Goal: Task Accomplishment & Management: Manage account settings

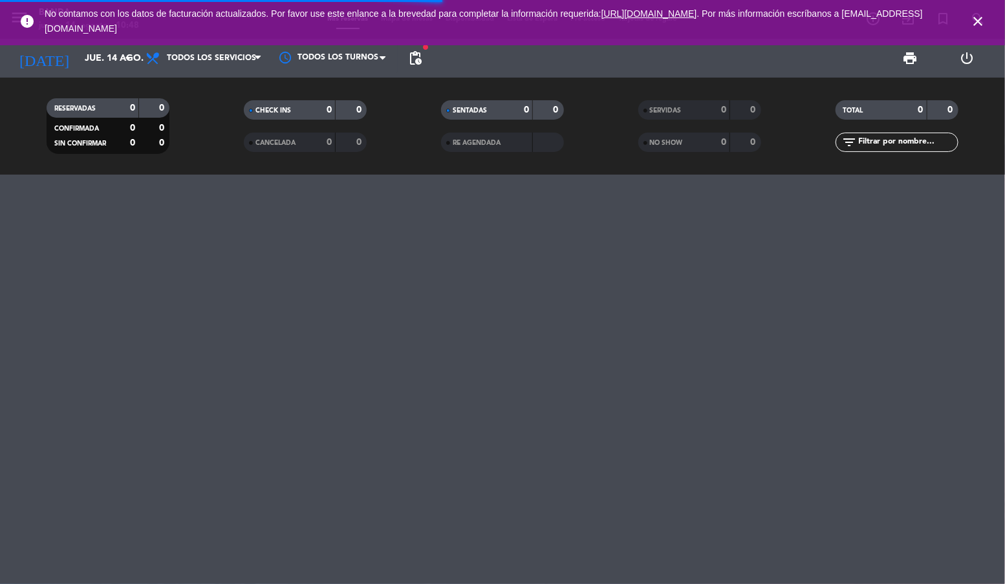
click at [977, 23] on icon "close" at bounding box center [978, 22] width 16 height 16
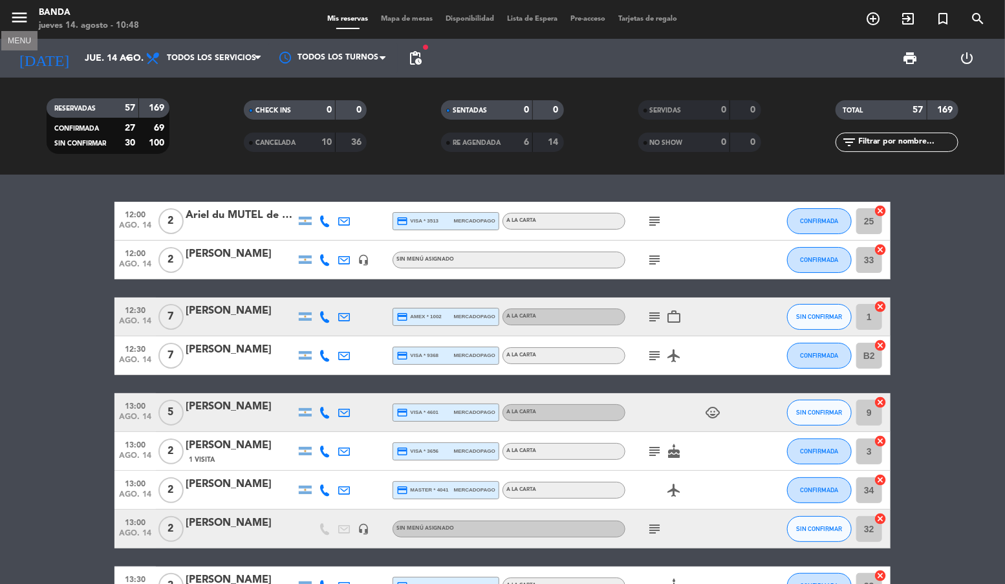
click at [19, 28] on button "menu" at bounding box center [19, 20] width 19 height 24
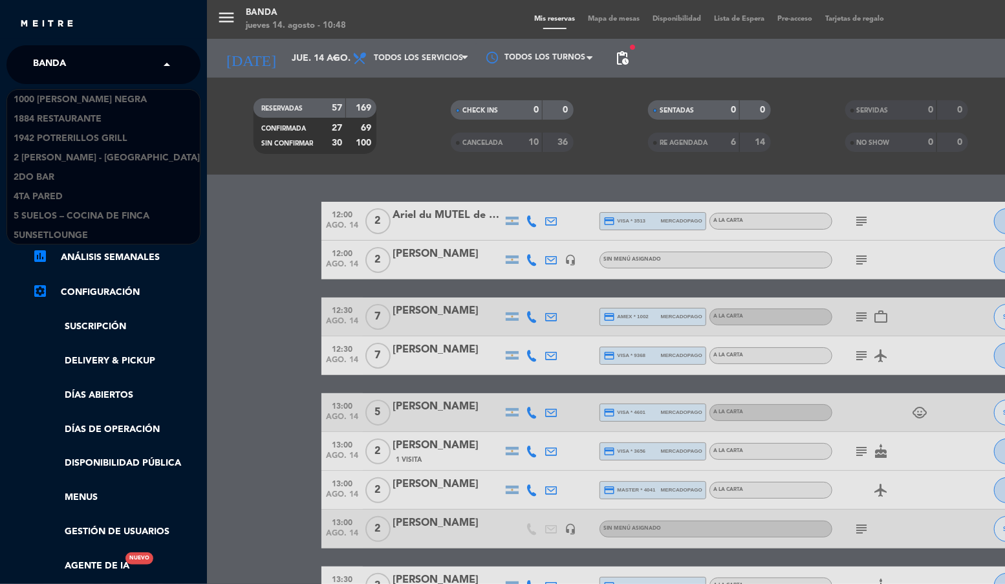
click at [84, 69] on div "× Banda" at bounding box center [57, 64] width 58 height 27
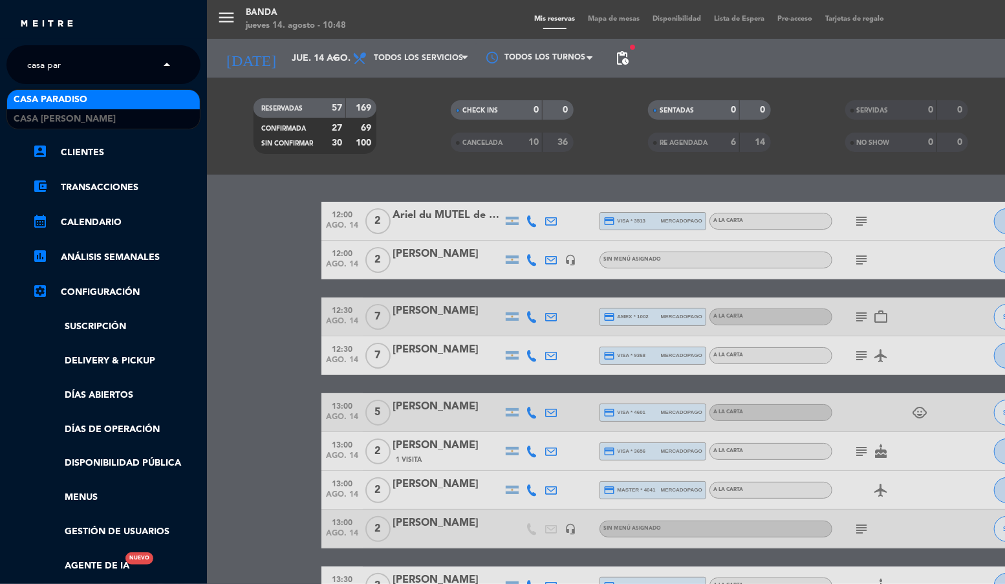
type input "casa para"
click at [63, 93] on span "Casa Paradiso" at bounding box center [51, 99] width 74 height 15
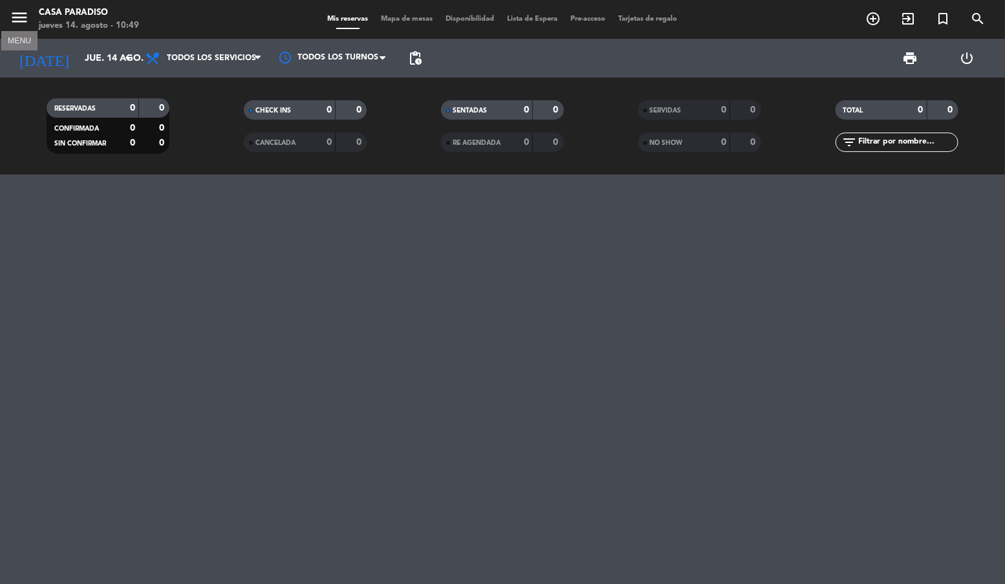
click at [22, 18] on icon "menu" at bounding box center [19, 17] width 19 height 19
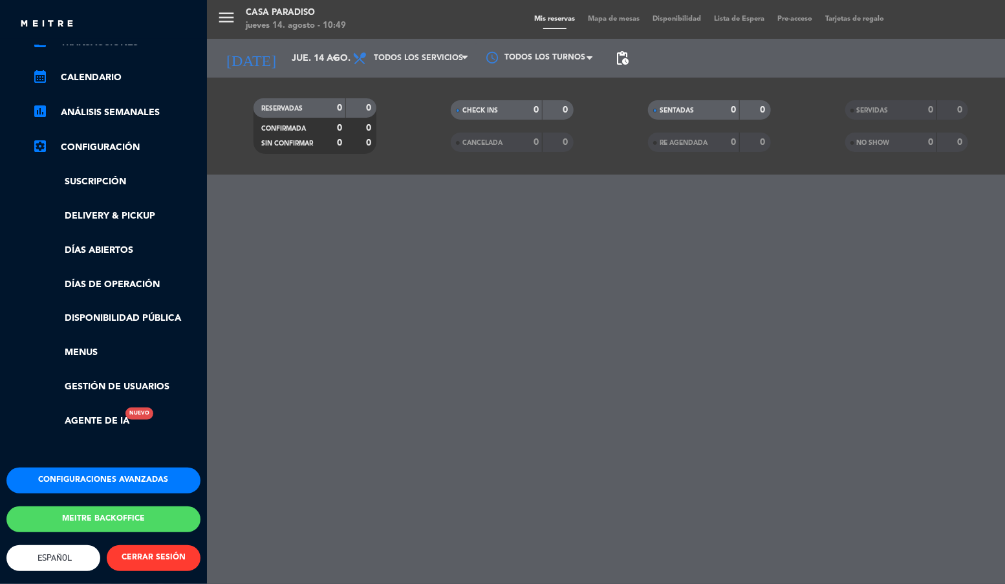
click at [109, 365] on ul "chrome_reader_mode Listado de Reservas account_box Clientes account_balance_wal…" at bounding box center [103, 196] width 194 height 463
click at [112, 379] on link "Gestión de usuarios" at bounding box center [116, 386] width 168 height 15
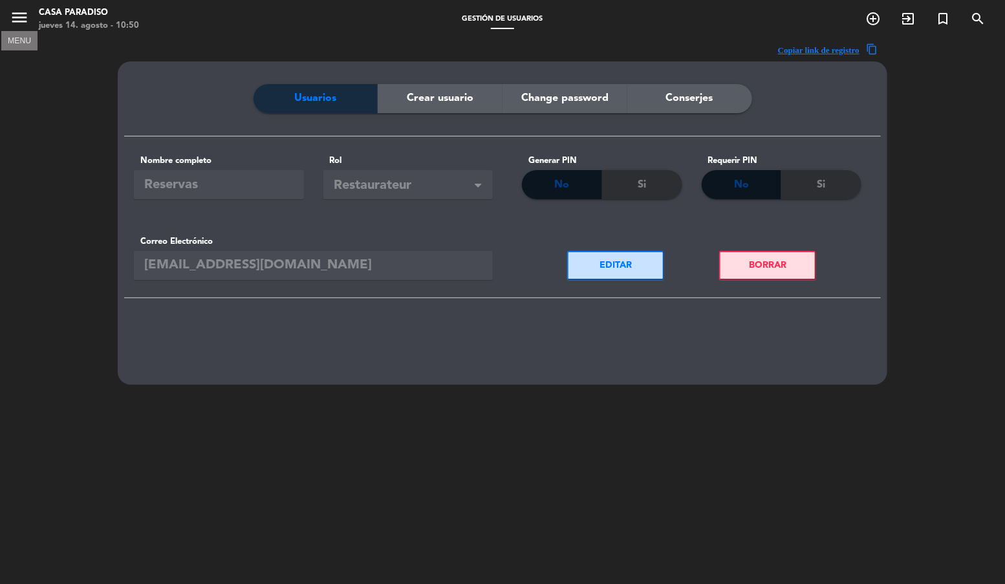
click at [21, 22] on icon "menu" at bounding box center [19, 17] width 19 height 19
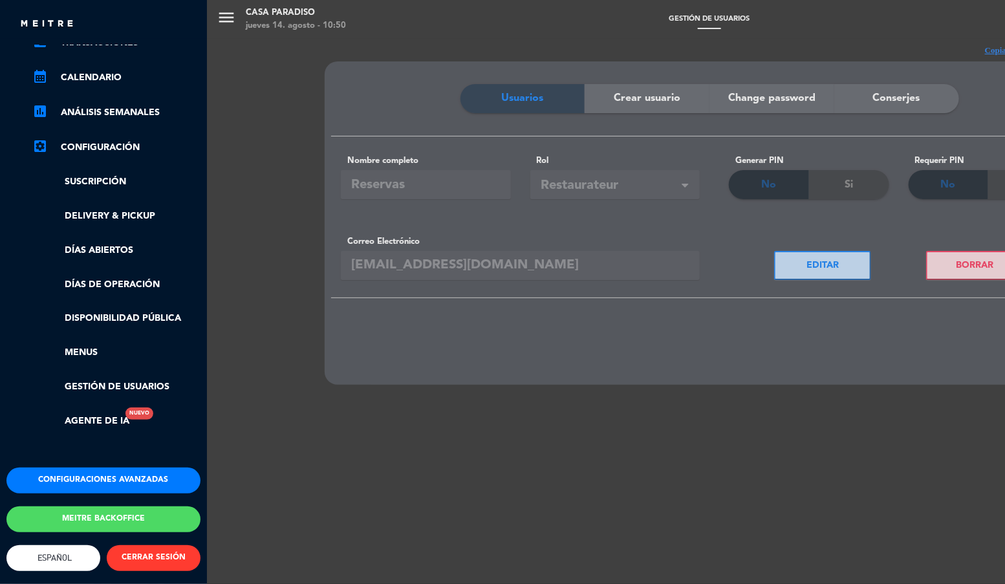
scroll to position [156, 0]
click at [111, 467] on button "Configuraciones avanzadas" at bounding box center [103, 480] width 194 height 26
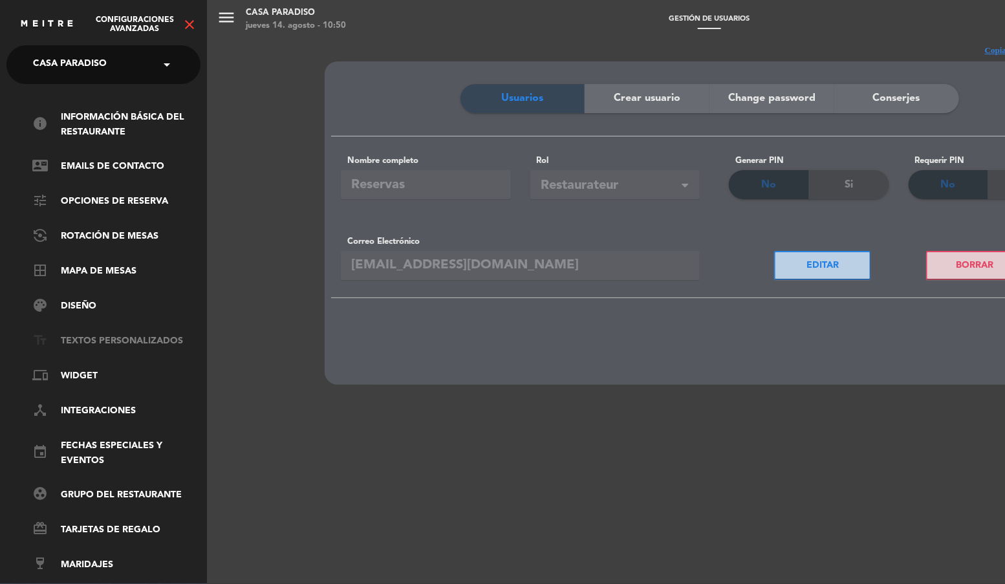
click at [92, 343] on link "text_fields Textos Personalizados" at bounding box center [116, 342] width 168 height 16
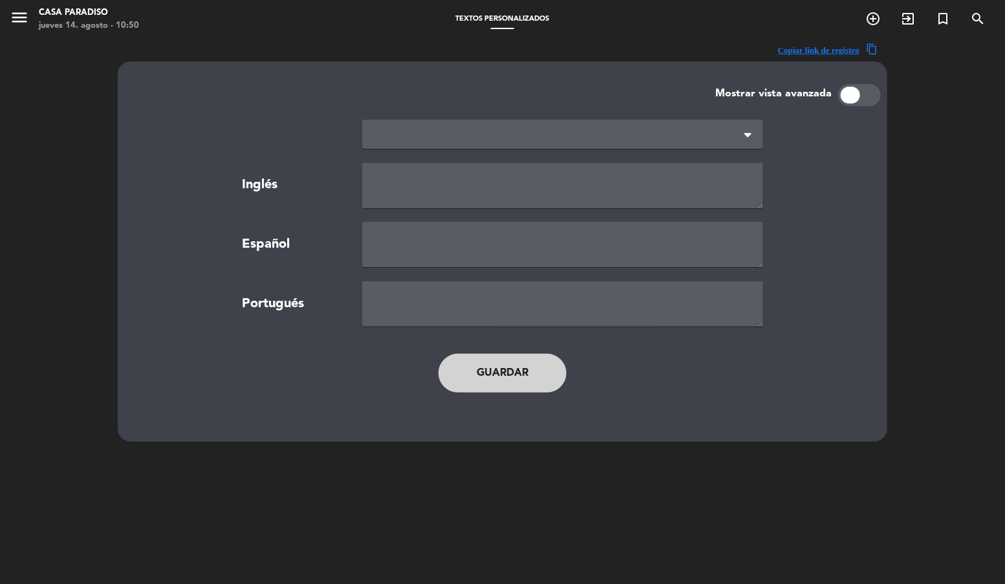
type textarea "TERMS AND CONDITIONS"
type textarea "TÉRMINOS Y CONDICIONES"
type textarea "TERMOS E CONDIÇÕES"
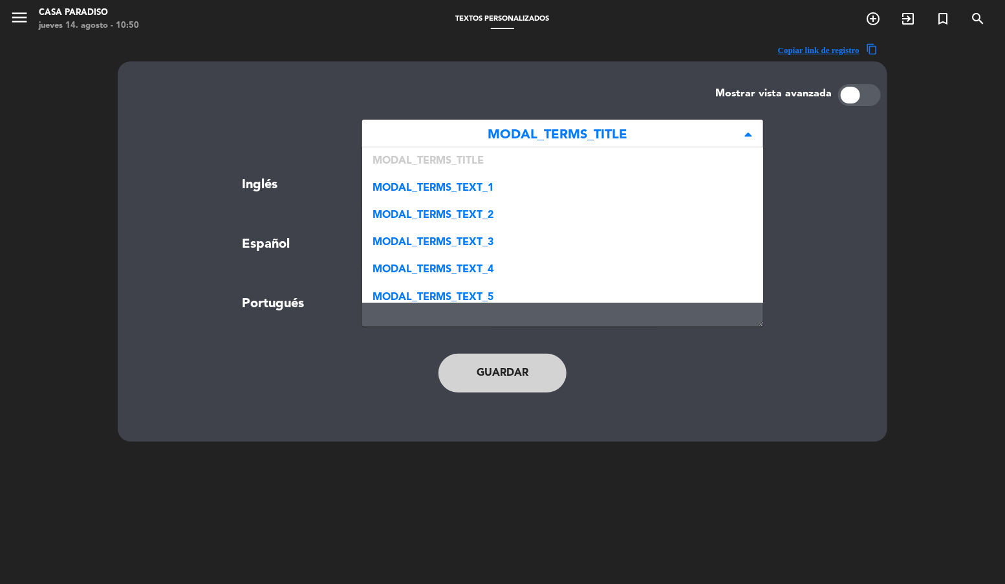
click at [441, 136] on span "MODAL_TERMS_TITLE" at bounding box center [557, 135] width 370 height 21
click at [857, 96] on div at bounding box center [849, 95] width 19 height 17
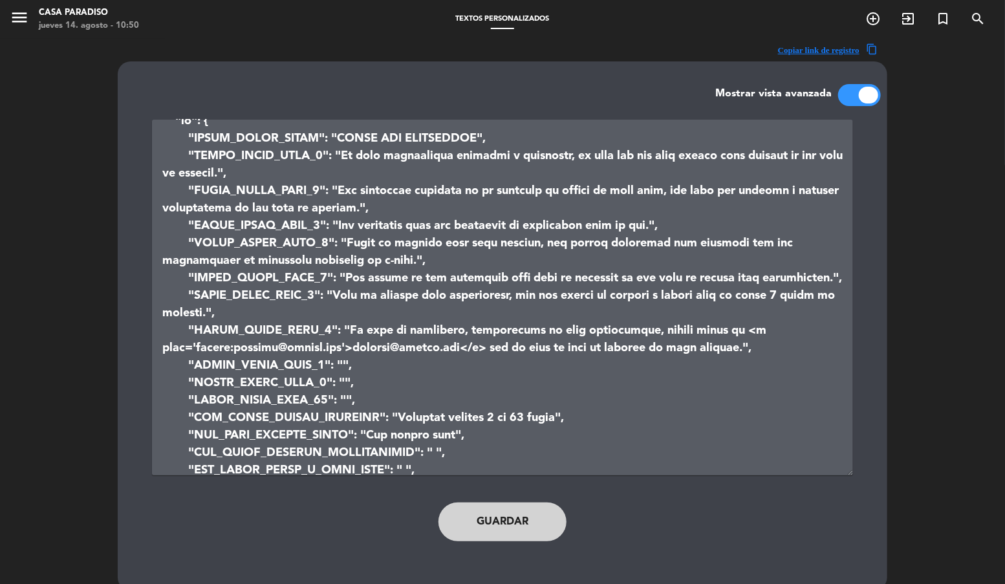
scroll to position [35, 0]
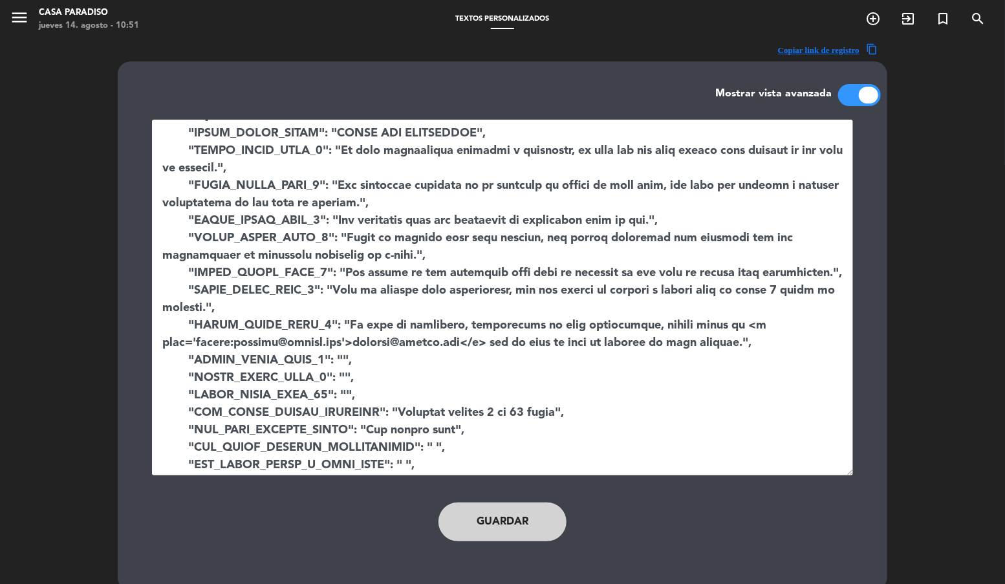
click at [814, 303] on textarea at bounding box center [502, 298] width 701 height 356
type textarea "{ "en": { "MODAL_TERMS_TITLE": "TERMS AND CONDITIONS", "MODAL_TERMS_TEXT_1": "I…"
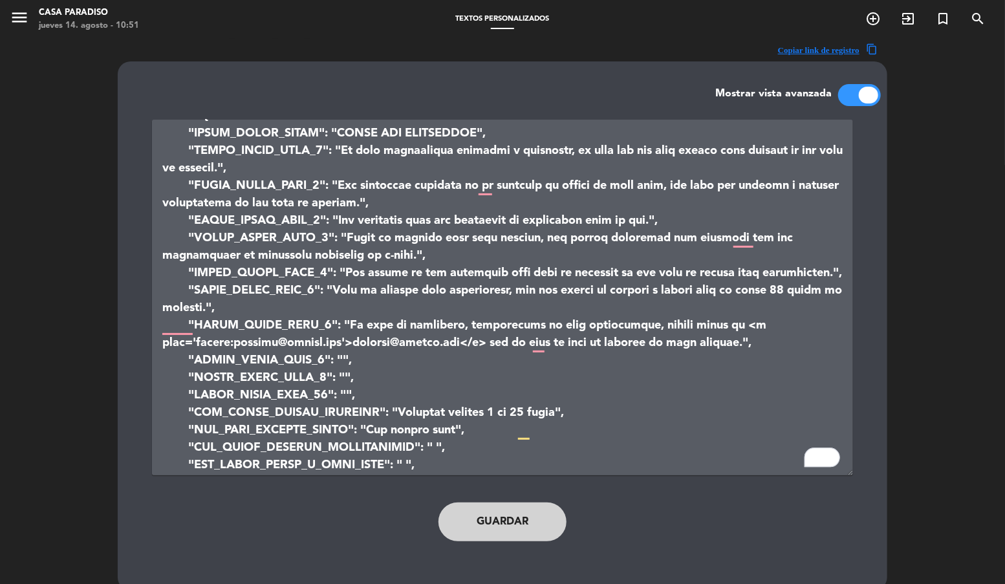
drag, startPoint x: 493, startPoint y: 531, endPoint x: 512, endPoint y: 529, distance: 19.5
click at [493, 531] on button "Guardar" at bounding box center [502, 521] width 128 height 39
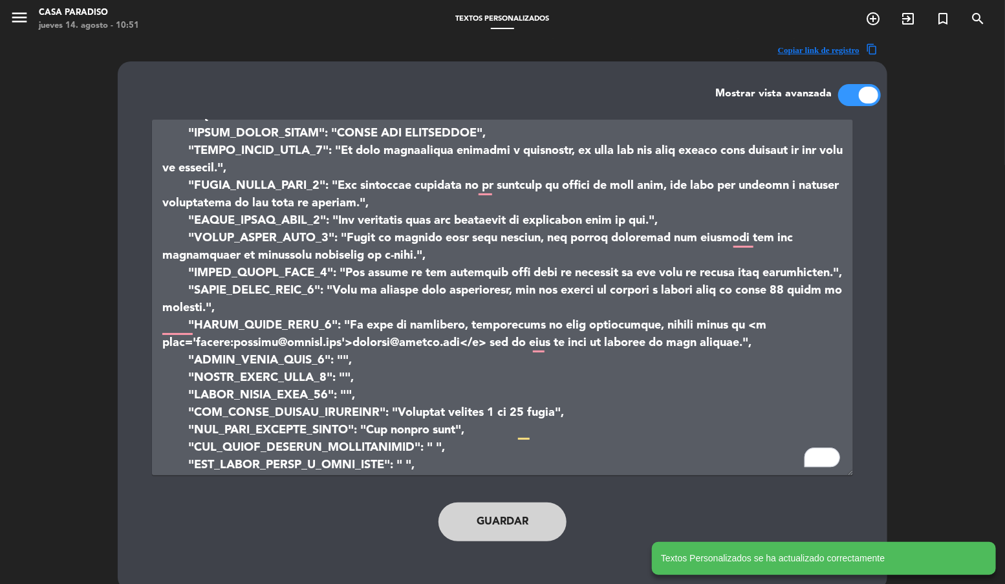
click at [845, 94] on div at bounding box center [859, 95] width 43 height 22
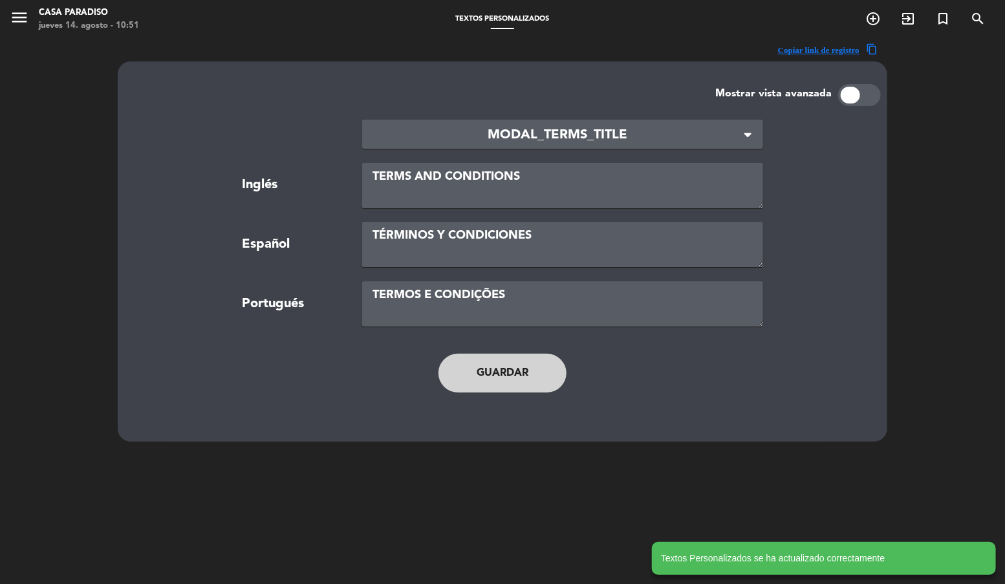
click at [493, 142] on span "MODAL_TERMS_TITLE" at bounding box center [557, 135] width 370 height 21
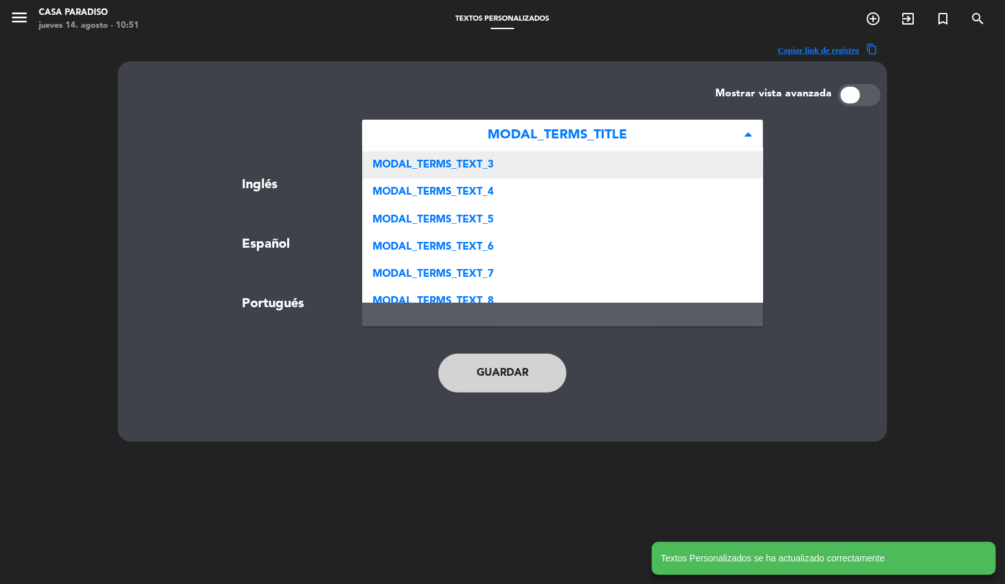
scroll to position [81, 0]
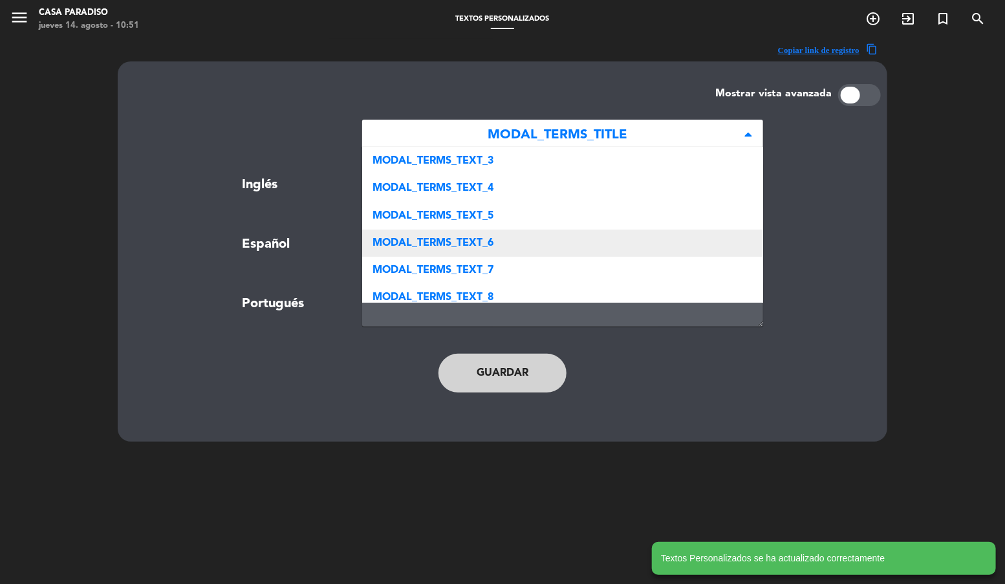
click at [491, 238] on span "MODAL_TERMS_TEXT_6" at bounding box center [432, 243] width 121 height 10
type textarea "Once we confirm your reservation, you may cancel or request a change with at le…"
type textarea "Una vez confirmada su reserva, solamente podrá ser cancelada o modificada con a…"
type textarea "Uma vez realizada a reserva, estas somente poderá ser cancelada, ter data e hor…"
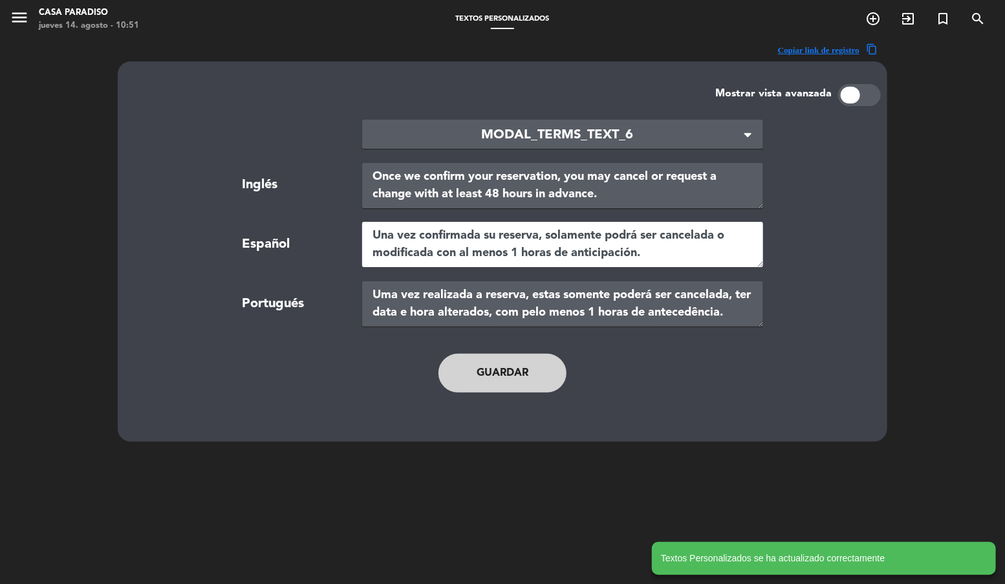
click at [518, 252] on textarea "Una vez confirmada su reserva, solamente podrá ser cancelada o modificada con a…" at bounding box center [562, 244] width 401 height 45
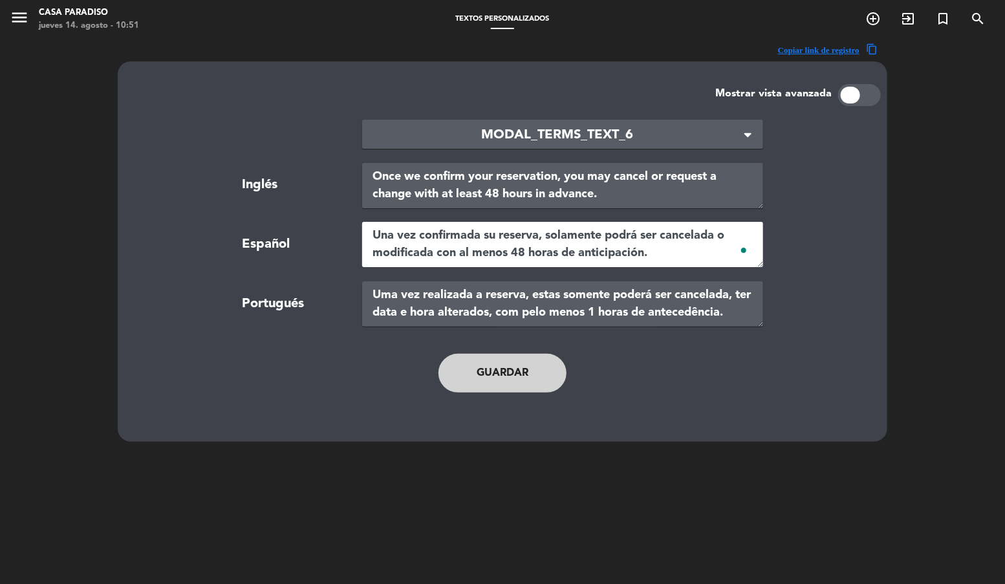
type textarea "Una vez confirmada su reserva, solamente podrá ser cancelada o modificada con a…"
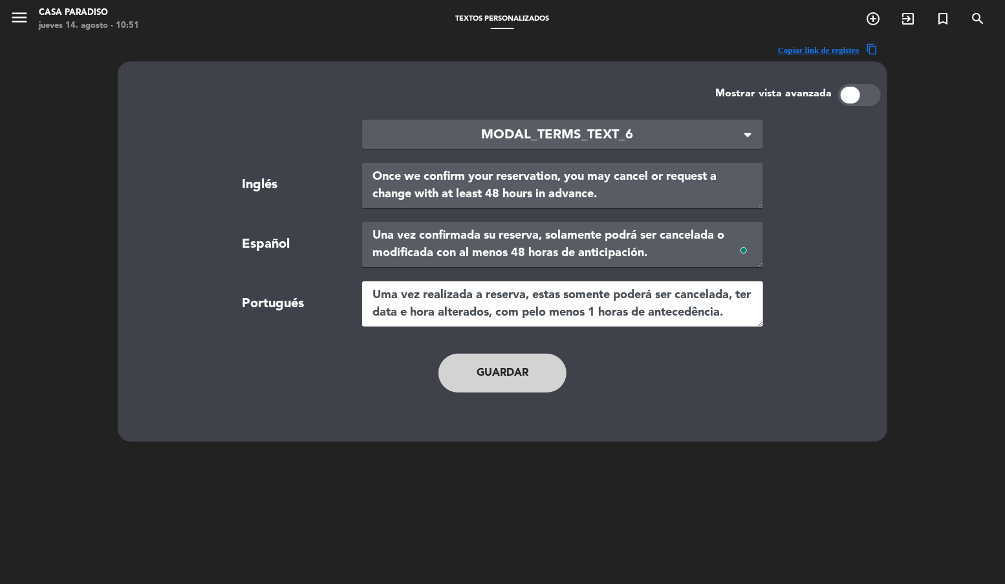
click at [595, 313] on textarea "Uma vez realizada a reserva, estas somente poderá ser cancelada, ter data e hor…" at bounding box center [562, 303] width 401 height 45
type textarea "Uma vez realizada a reserva, estas somente poderá ser cancelada, ter data e hor…"
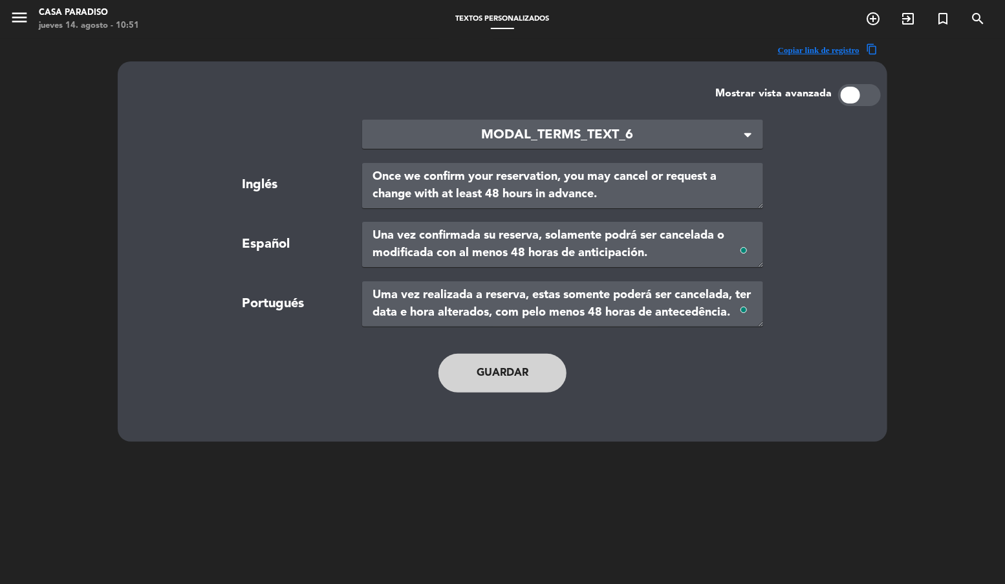
drag, startPoint x: 483, startPoint y: 397, endPoint x: 476, endPoint y: 395, distance: 7.4
click at [483, 397] on div "Guardar" at bounding box center [502, 373] width 530 height 65
click at [479, 376] on button "Guardar" at bounding box center [502, 373] width 128 height 39
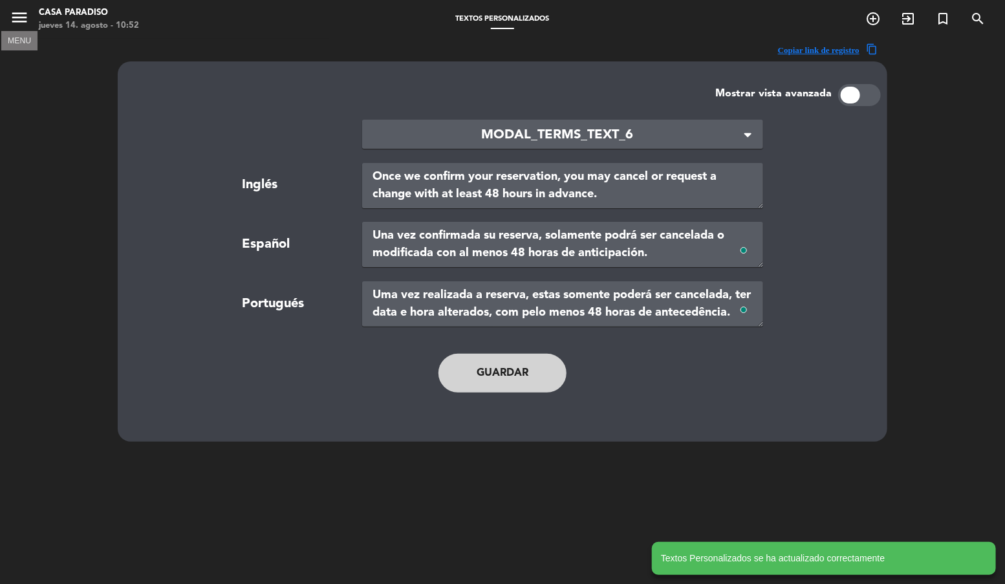
click at [17, 18] on icon "menu" at bounding box center [19, 17] width 19 height 19
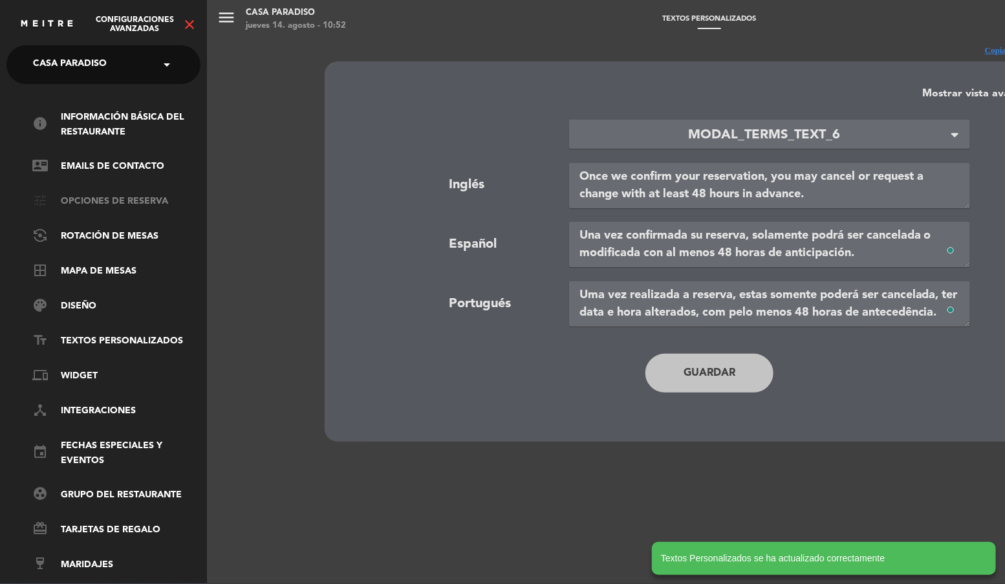
click at [84, 203] on link "tune Opciones de reserva" at bounding box center [116, 202] width 168 height 16
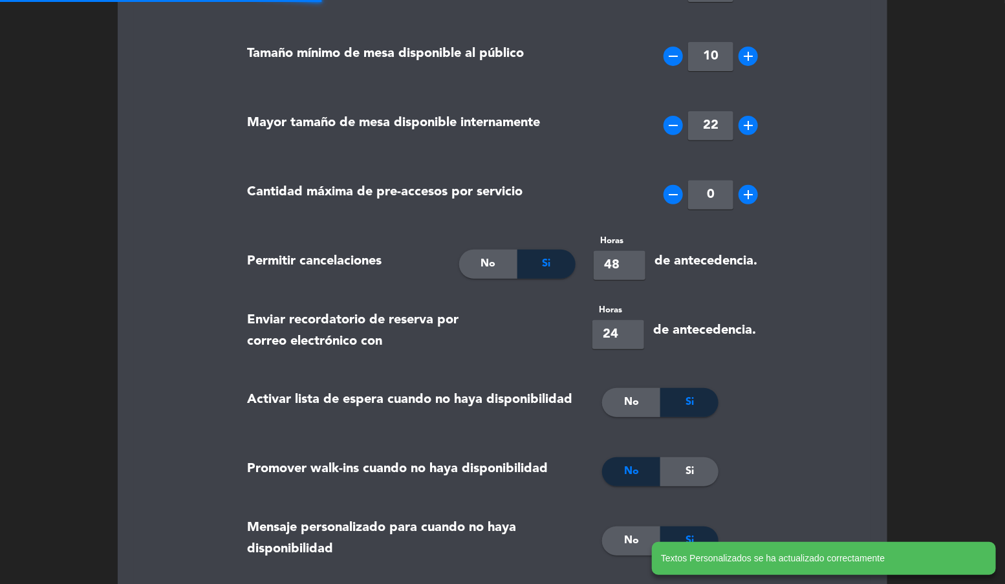
type textarea "*Las reservas tienen una duración máxima de 3 horas."
type textarea "*Reservations have a maximum duration of 3 hours."
type textarea "*As reservas têm duração máxima de 3 horas."
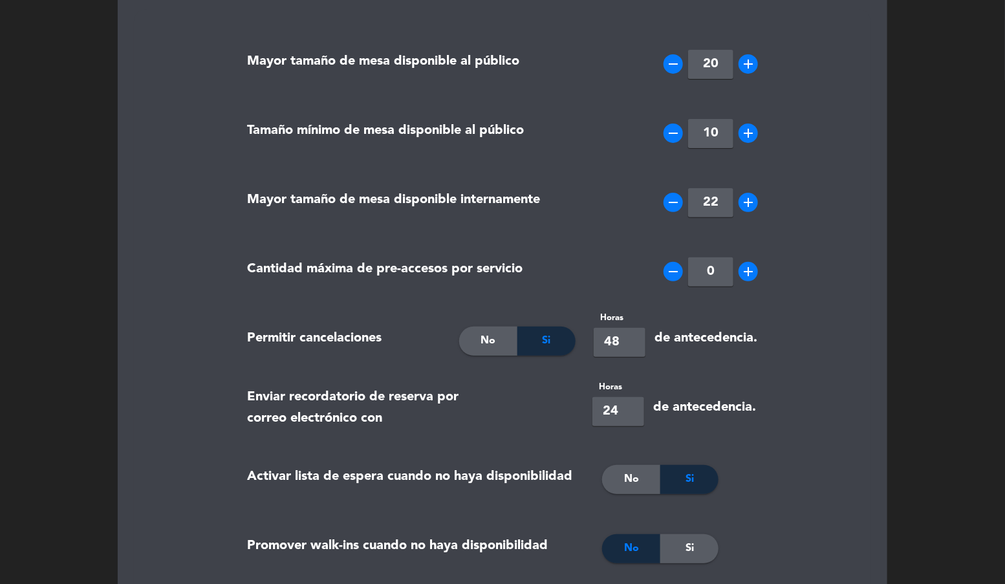
scroll to position [0, 0]
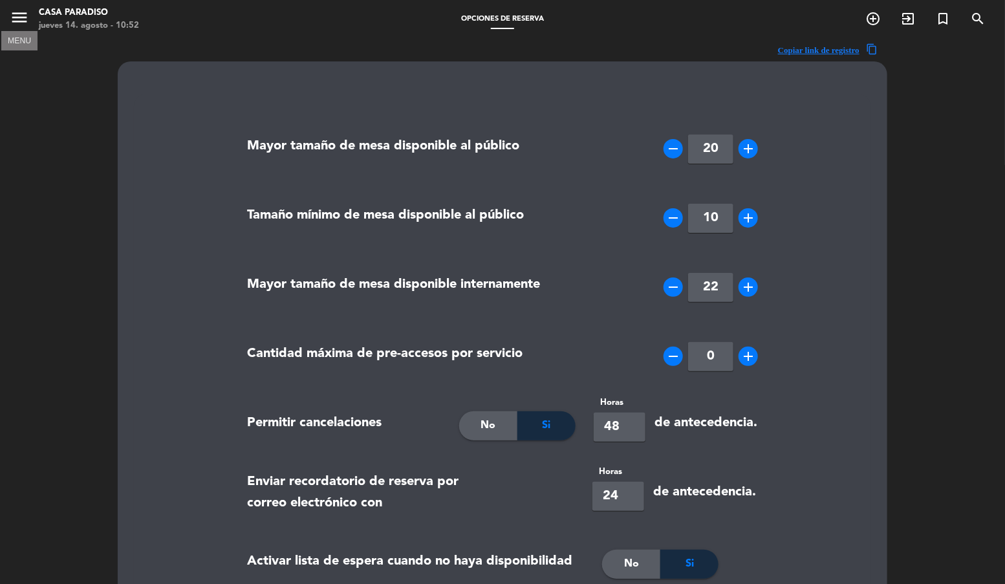
click at [27, 23] on icon "menu" at bounding box center [19, 17] width 19 height 19
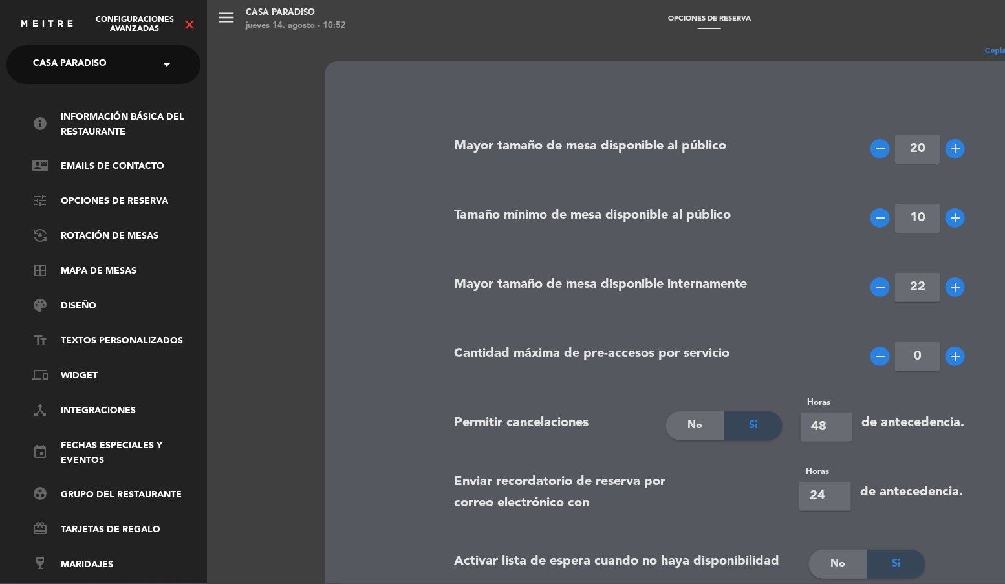
click at [101, 331] on ul "info Información básica del restaurante contact_mail Emails de Contacto tune Op…" at bounding box center [103, 341] width 194 height 462
click at [104, 337] on link "text_fields Textos Personalizados" at bounding box center [116, 342] width 168 height 16
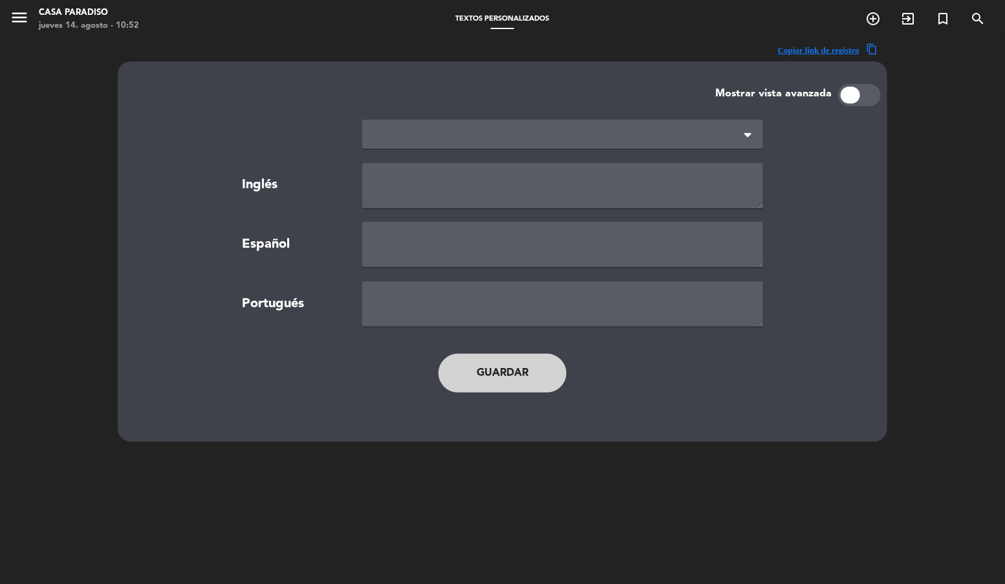
type textarea "TERMS AND CONDITIONS"
type textarea "TÉRMINOS Y CONDICIONES"
type textarea "TERMOS E CONDIÇÕES"
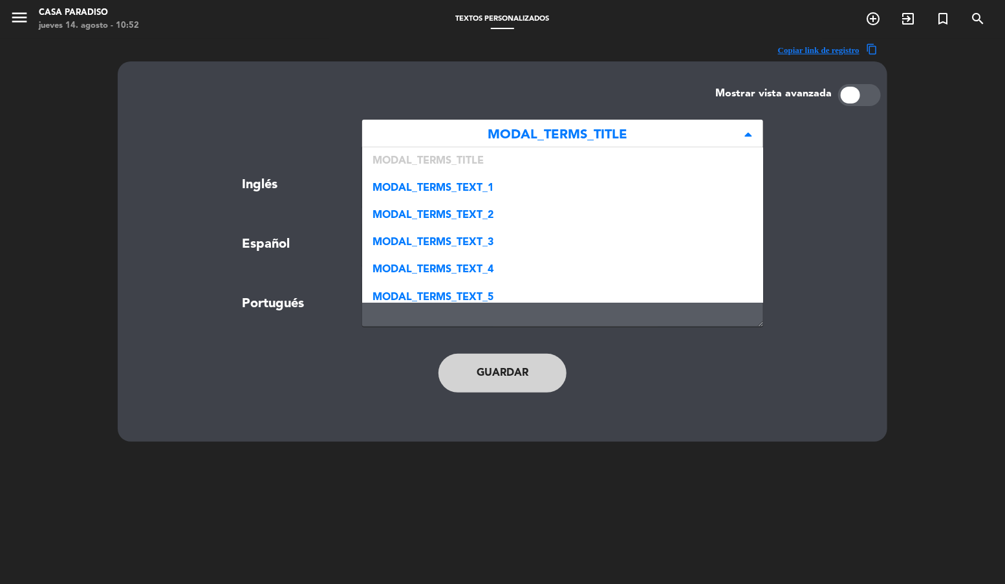
click at [537, 141] on span "MODAL_TERMS_TITLE" at bounding box center [557, 135] width 370 height 21
click at [509, 186] on div "MODAL_TERMS_TEXT_1" at bounding box center [562, 188] width 401 height 27
type textarea "If your reservation requires a guarantee, we will ask for your credit card deta…"
type textarea "Si su reserva exige una garantía, será necesario informar los datos de una tarj…"
type textarea "Se a sua reserva exigir uma garantia, será necessário informar os dados de um c…"
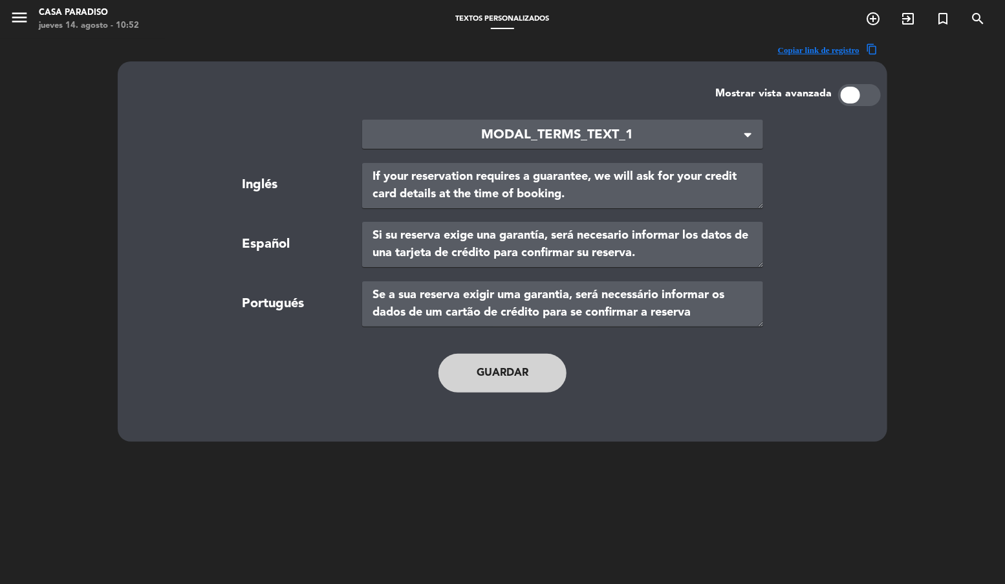
click at [551, 131] on span "MODAL_TERMS_TEXT_1" at bounding box center [557, 135] width 370 height 21
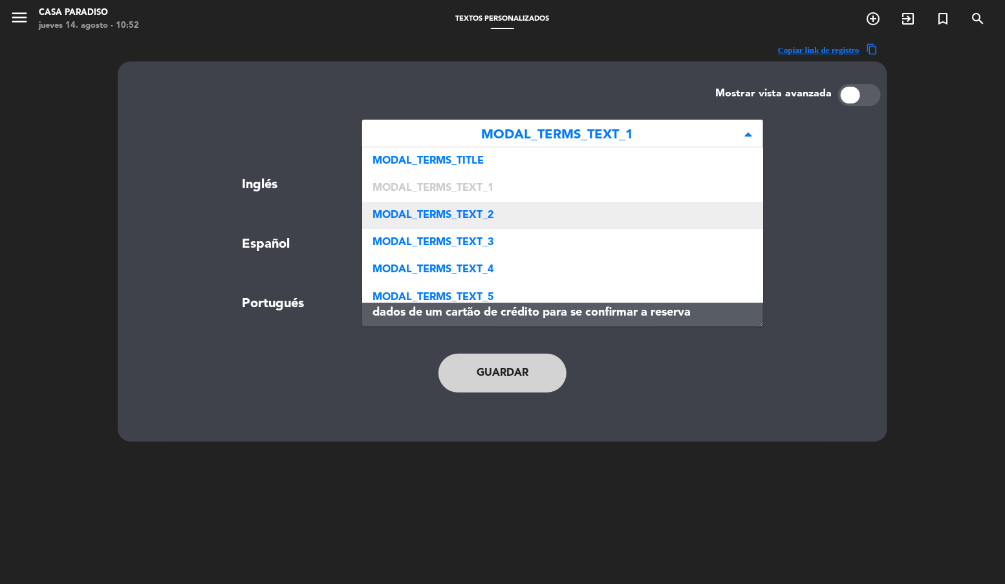
scroll to position [27, 0]
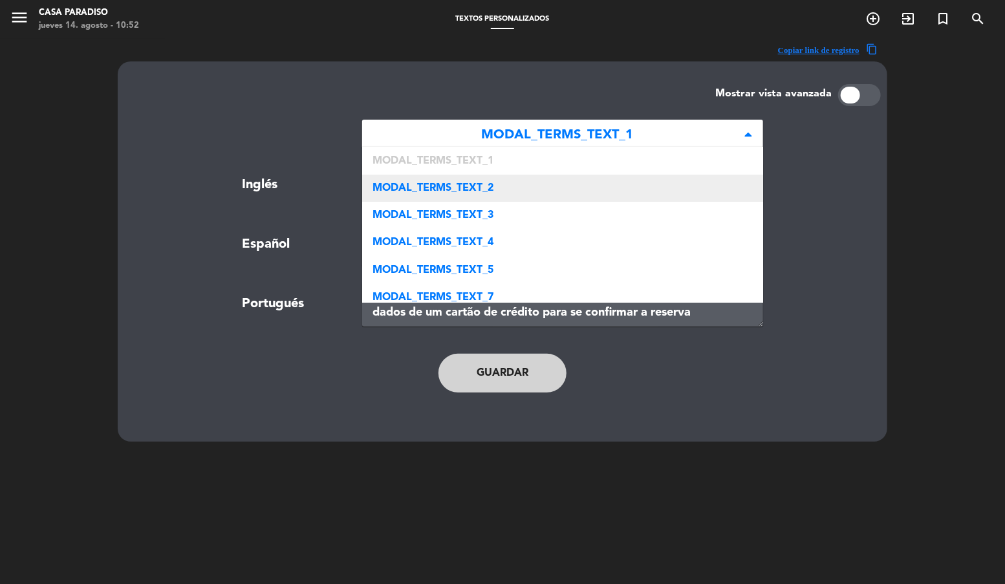
click at [493, 186] on span "MODAL_TERMS_TEXT_2" at bounding box center [432, 188] width 121 height 10
type textarea "The guarantee consists on an approval of credit in your card, but does not invo…"
type textarea "La garantía consiste en una pre aprobación crédito y no ejecuta ningún pago en …"
type textarea "A garantia consiste em uma pré-autorização no seu cartão e não envolve nenhuma …"
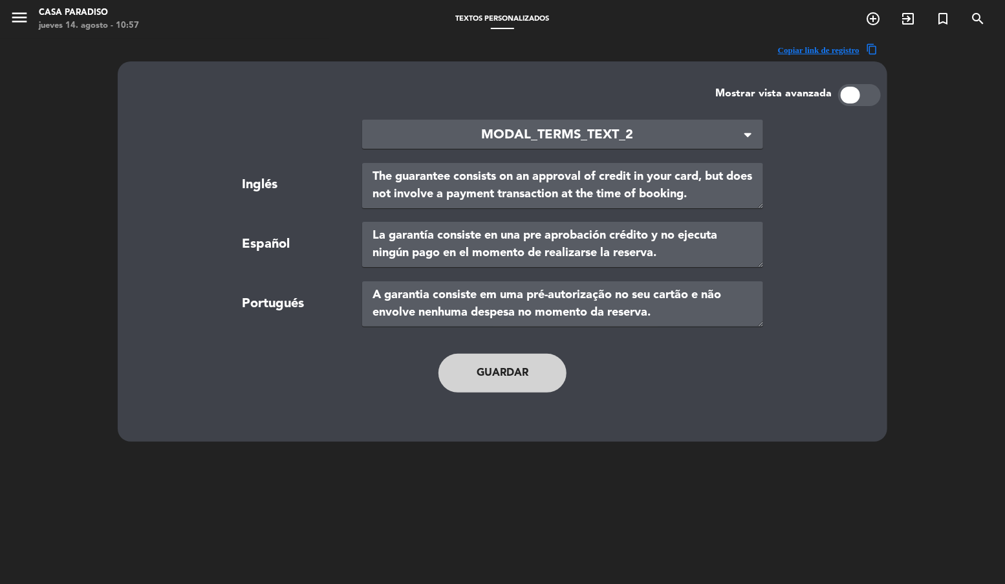
click at [858, 92] on div at bounding box center [849, 95] width 19 height 17
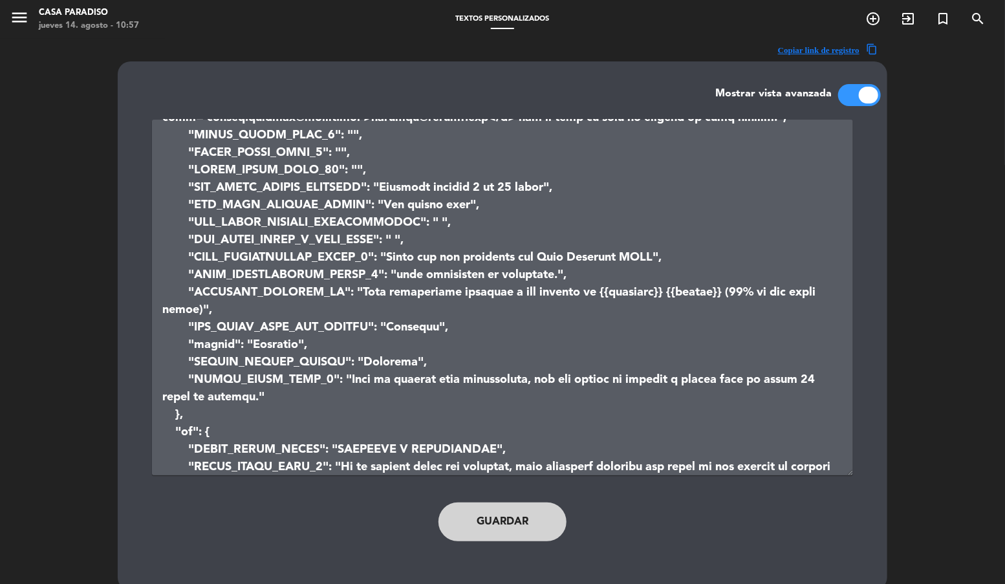
scroll to position [334, 0]
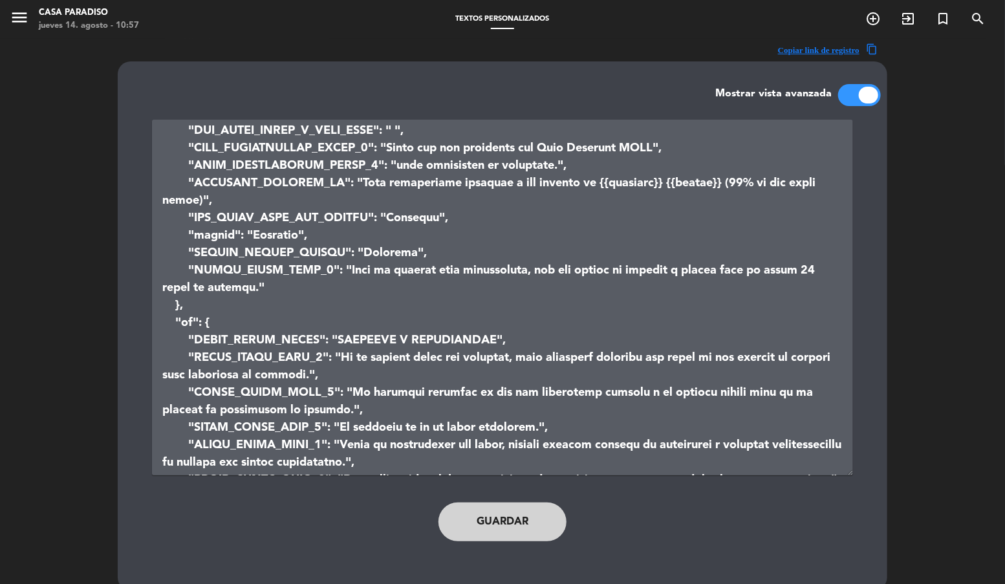
click at [32, 21] on span "menu" at bounding box center [24, 20] width 29 height 30
click at [18, 20] on icon "menu" at bounding box center [19, 17] width 19 height 19
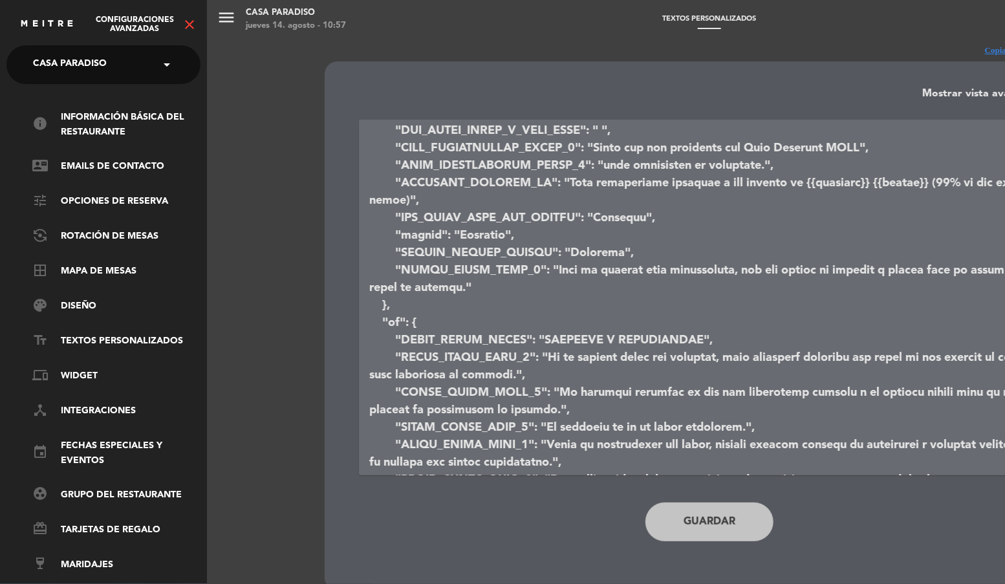
drag, startPoint x: 105, startPoint y: 163, endPoint x: 107, endPoint y: 178, distance: 15.6
click at [105, 163] on link "contact_mail Emails de Contacto" at bounding box center [116, 167] width 168 height 16
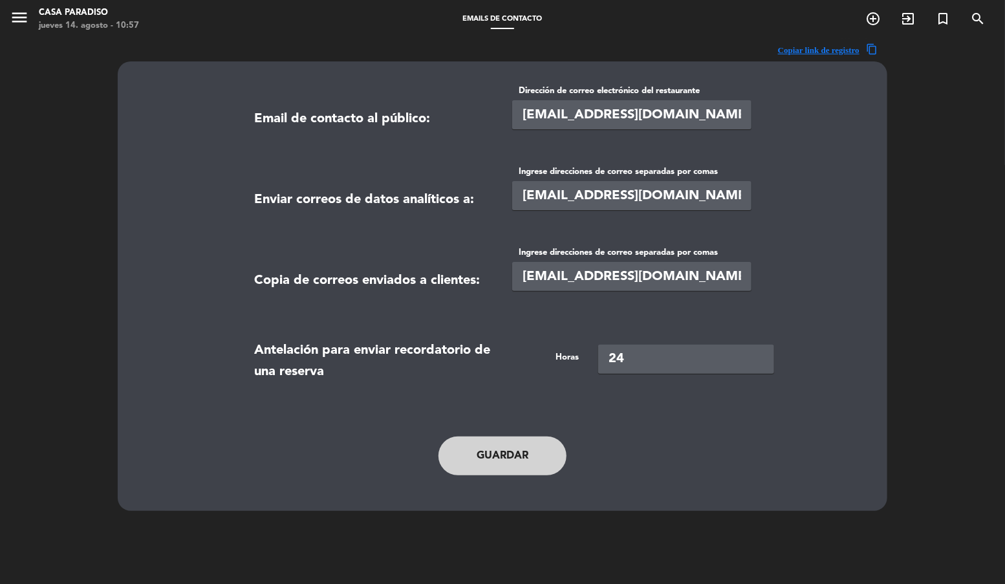
click at [586, 114] on input "[EMAIL_ADDRESS][DOMAIN_NAME]" at bounding box center [631, 114] width 239 height 29
click at [23, 21] on icon "menu" at bounding box center [19, 17] width 19 height 19
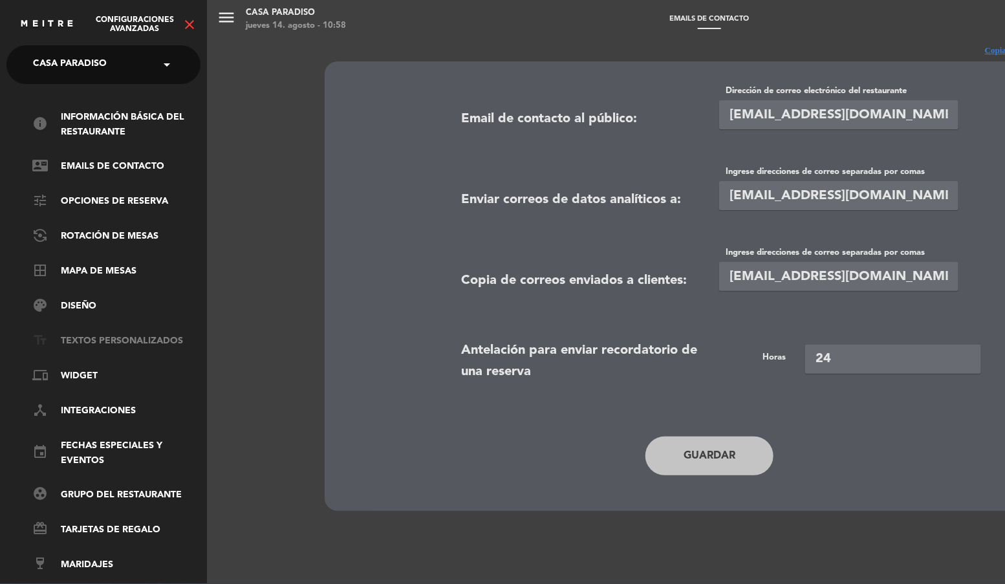
click at [113, 345] on link "text_fields Textos Personalizados" at bounding box center [116, 342] width 168 height 16
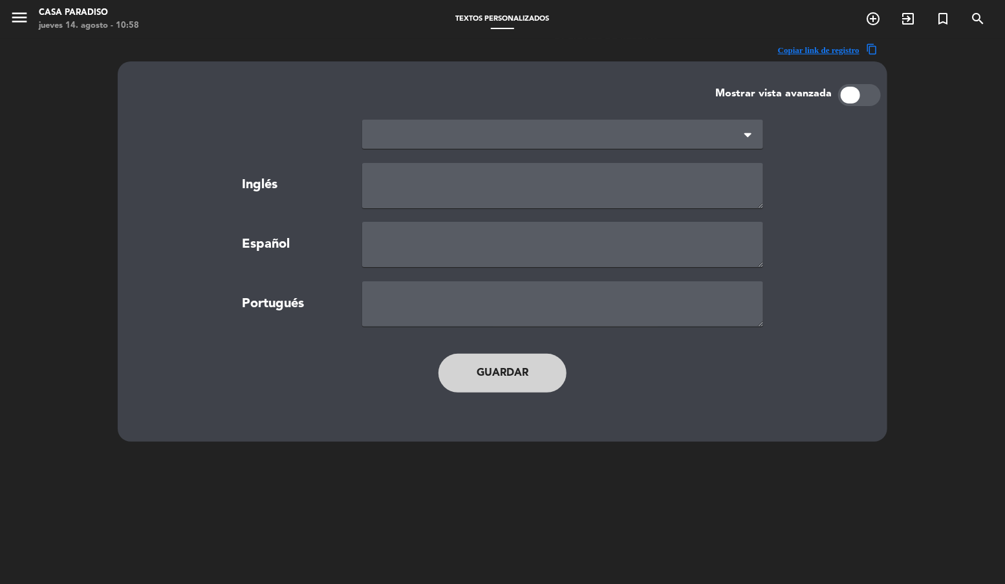
type textarea "TERMS AND CONDITIONS"
type textarea "TÉRMINOS Y CONDICIONES"
type textarea "TERMOS E CONDIÇÕES"
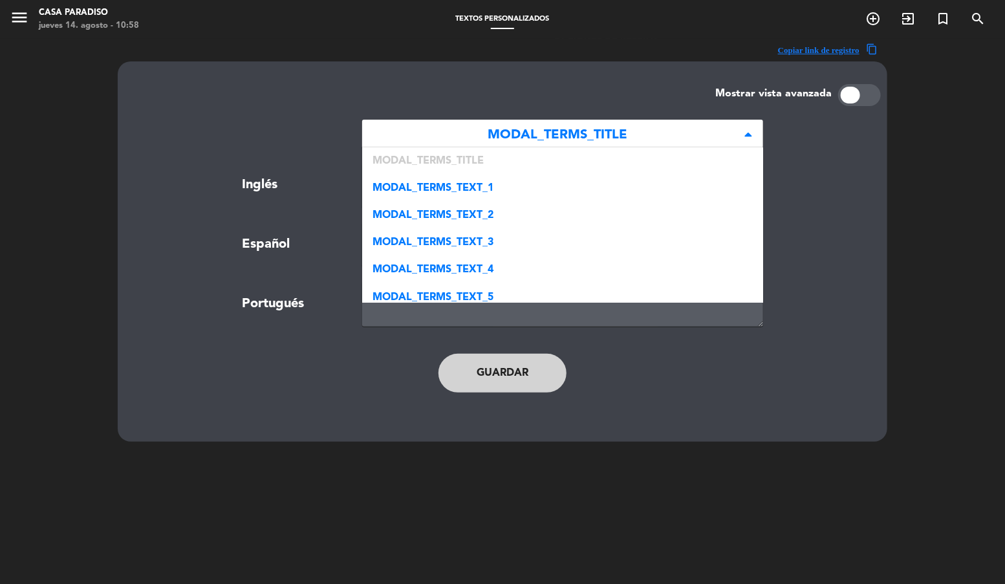
click at [570, 127] on span "MODAL_TERMS_TITLE" at bounding box center [557, 135] width 370 height 21
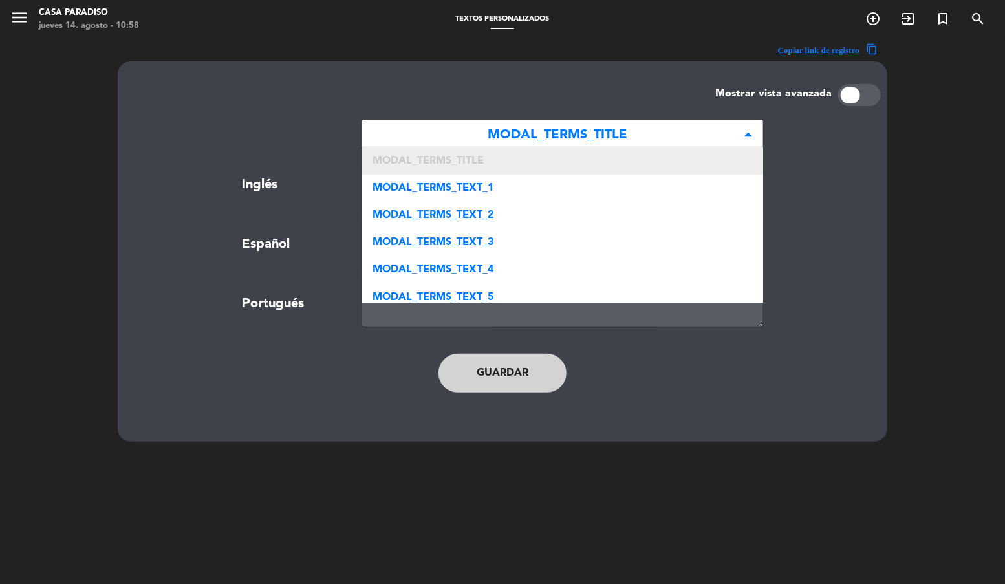
click at [520, 164] on div "MODAL_TERMS_TITLE" at bounding box center [562, 160] width 401 height 27
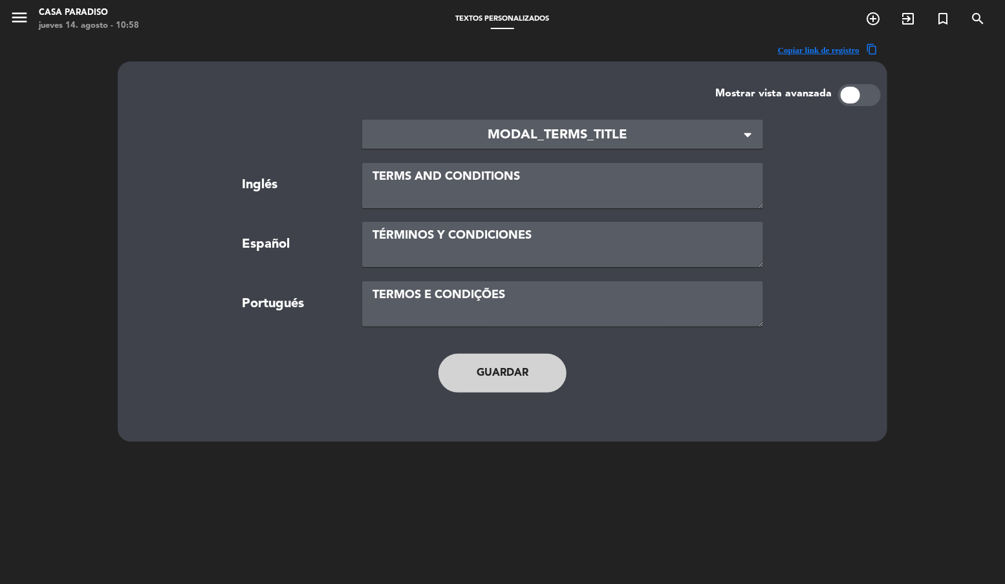
click at [500, 127] on span "MODAL_TERMS_TITLE" at bounding box center [557, 135] width 370 height 21
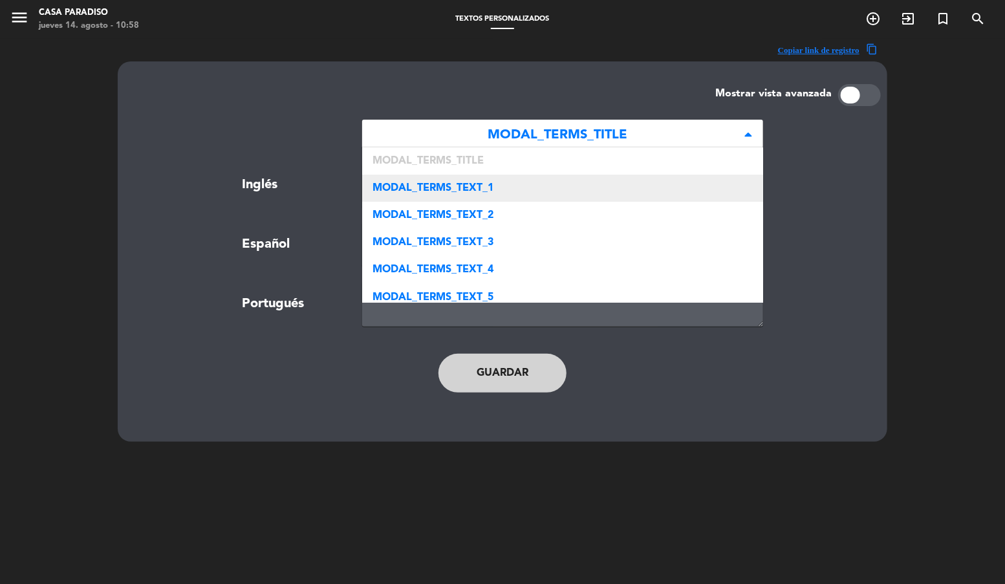
click at [463, 178] on div "MODAL_TERMS_TEXT_1" at bounding box center [562, 188] width 401 height 27
type textarea "If your reservation requires a guarantee, we will ask for your credit card deta…"
type textarea "Si su reserva exige una garantía, será necesario informar los datos de una tarj…"
type textarea "Se a sua reserva exigir uma garantia, será necessário informar os dados de um c…"
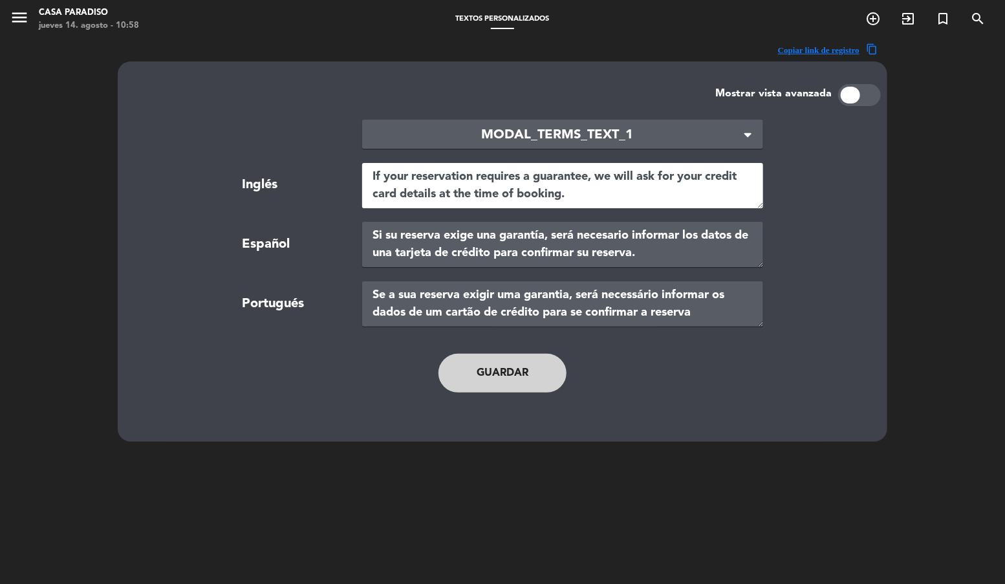
click at [385, 177] on textarea "If your reservation requires a guarantee, we will ask for your credit card deta…" at bounding box center [562, 185] width 401 height 45
click at [573, 178] on textarea "Your reservation requires a guarantee, we will ask for your credit card details…" at bounding box center [562, 185] width 401 height 45
type textarea "Your reservation requires a guarantee, we will ask for your credit card details…"
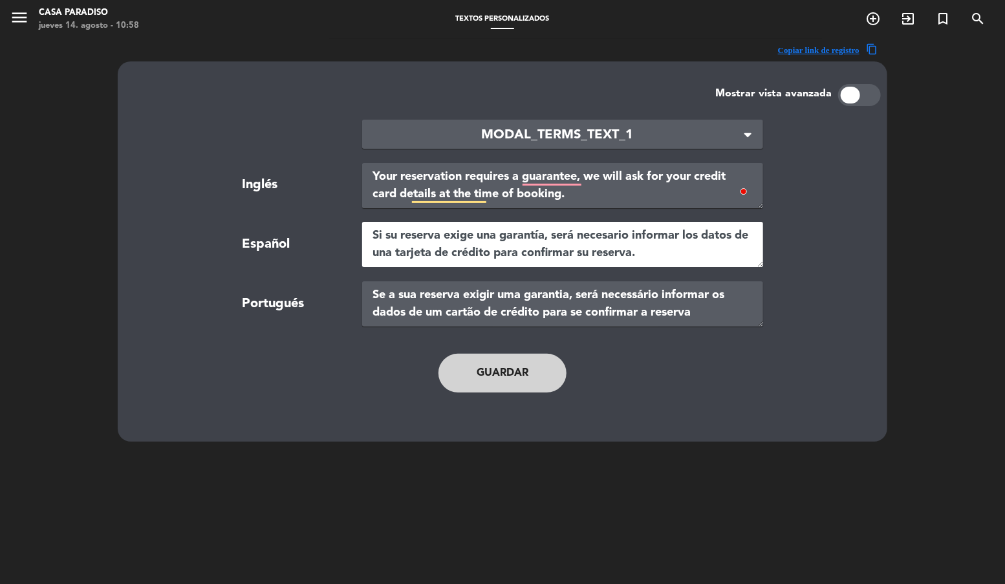
click at [388, 235] on textarea "Si su reserva exige una garantía, será necesario informar los datos de una tarj…" at bounding box center [562, 244] width 401 height 45
type textarea "Su reserva exige una garantía, será necesario informar los datos de una tarjeta…"
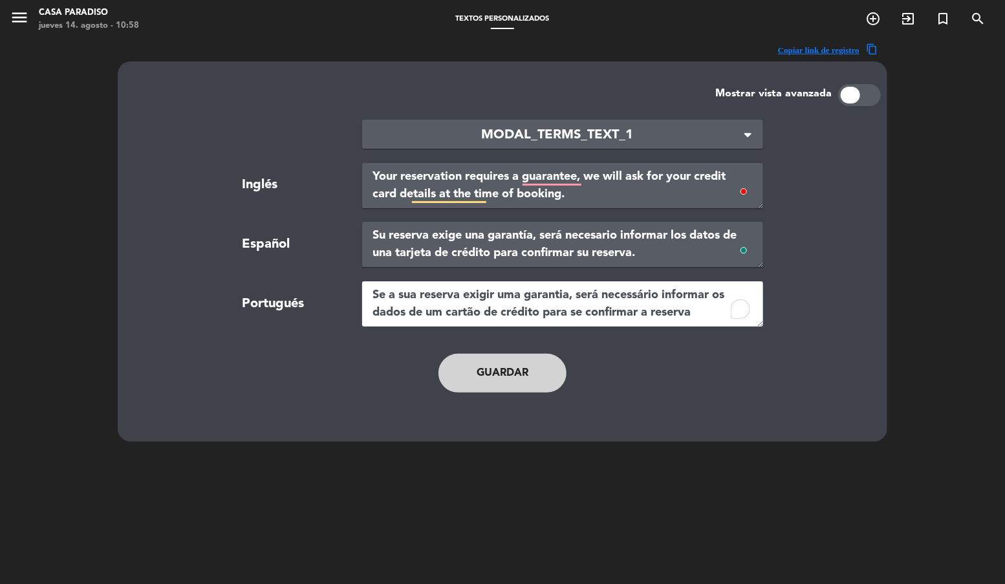
drag, startPoint x: 369, startPoint y: 294, endPoint x: 396, endPoint y: 293, distance: 26.5
click at [392, 293] on textarea "Se a sua reserva exigir uma garantia, será necessário informar os dados de um c…" at bounding box center [562, 303] width 401 height 45
drag, startPoint x: 402, startPoint y: 295, endPoint x: 311, endPoint y: 295, distance: 91.1
click at [311, 295] on div "Portugués Se a sua reserva exigir uma garantia, será necessário informar os dad…" at bounding box center [502, 303] width 720 height 45
type textarea "Sua reserva exigir uma garantia, será necessário informar os dados de um cartão…"
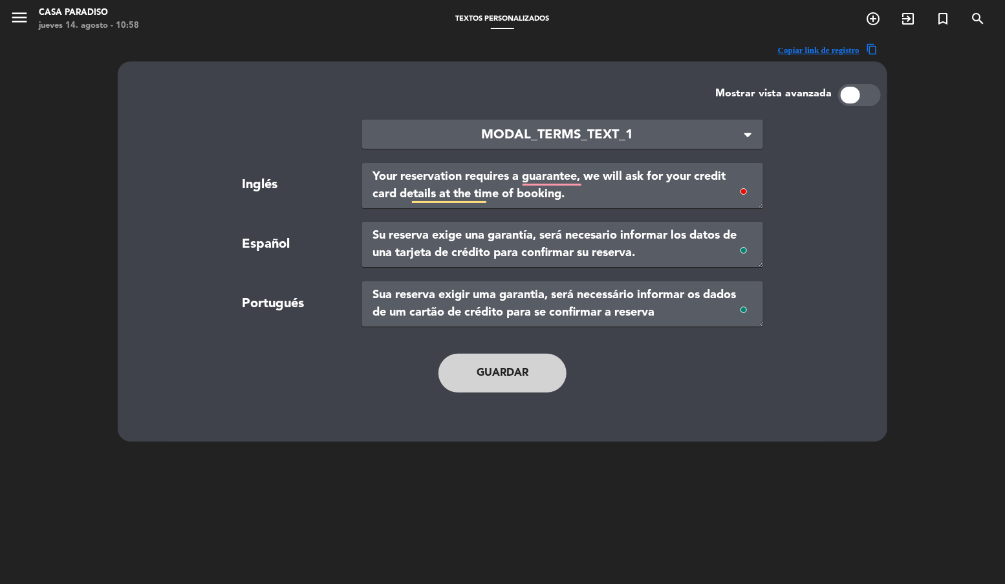
click at [493, 374] on button "Guardar" at bounding box center [502, 373] width 128 height 39
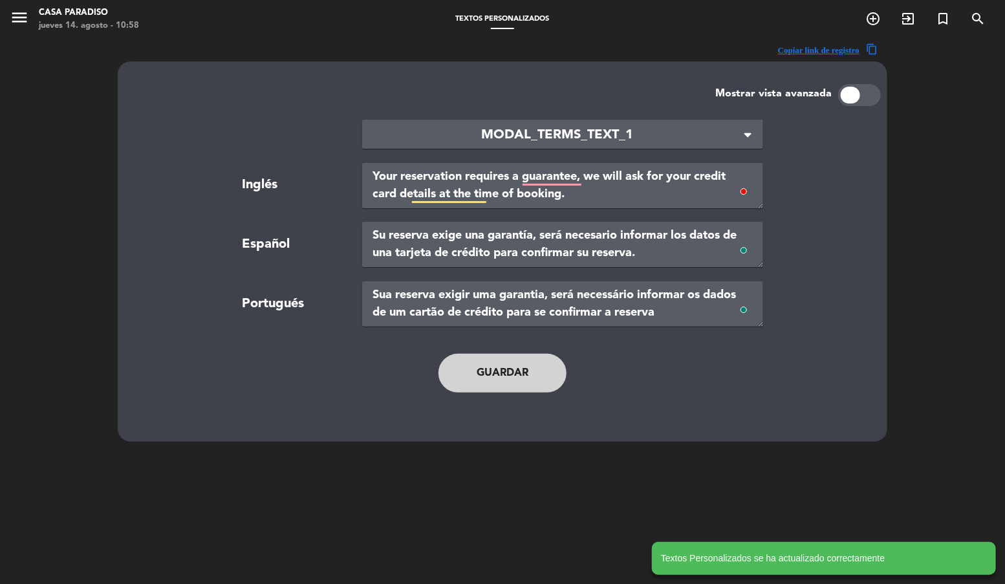
click at [526, 134] on span "MODAL_TERMS_TEXT_1" at bounding box center [557, 135] width 370 height 21
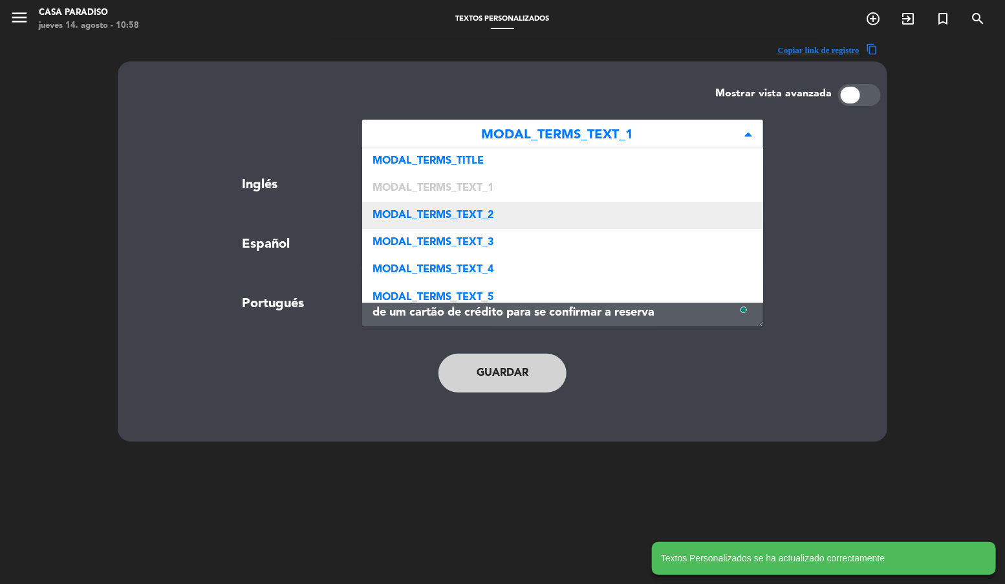
scroll to position [27, 0]
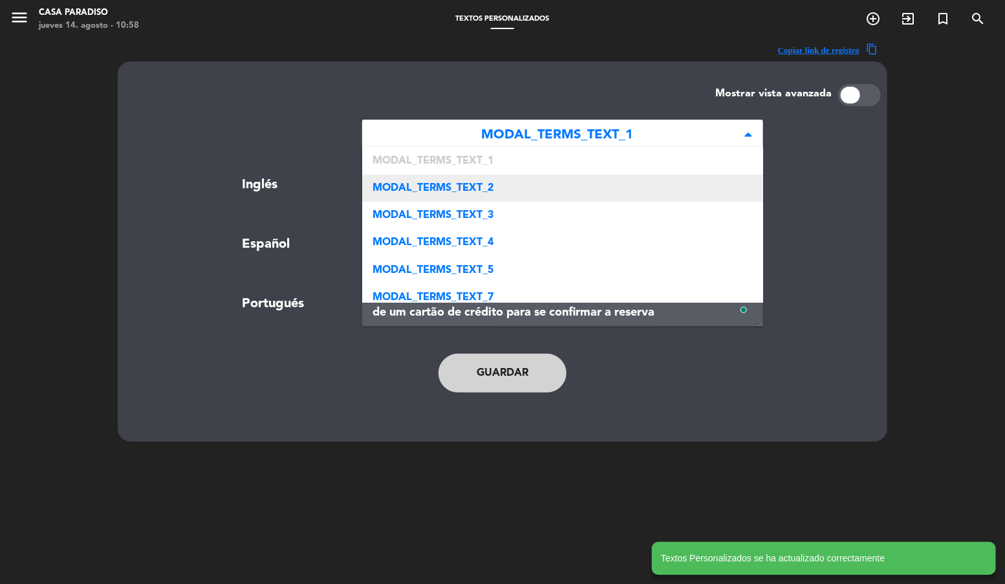
click at [496, 193] on div "MODAL_TERMS_TEXT_2" at bounding box center [562, 188] width 401 height 27
type textarea "The guarantee consists on an approval of credit in your card, but does not invo…"
type textarea "La garantía consiste en una pre aprobación crédito y no ejecuta ningún pago en …"
type textarea "A garantia consiste em uma pré-autorização no seu cartão e não envolve nenhuma …"
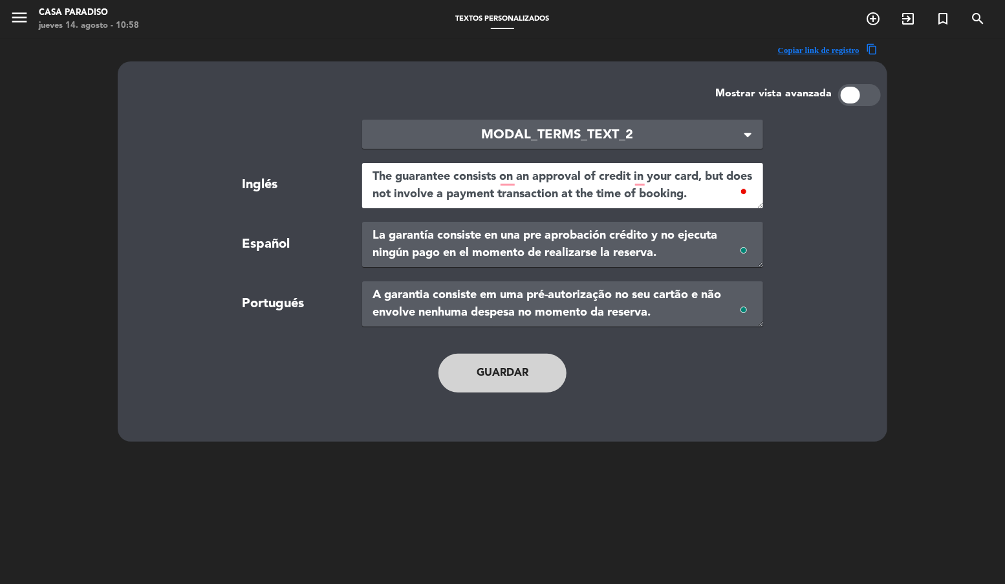
drag, startPoint x: 704, startPoint y: 176, endPoint x: 727, endPoint y: 176, distance: 23.3
click at [727, 176] on textarea "The guarantee consists on an approval of credit in your card, but does not invo…" at bounding box center [562, 185] width 401 height 45
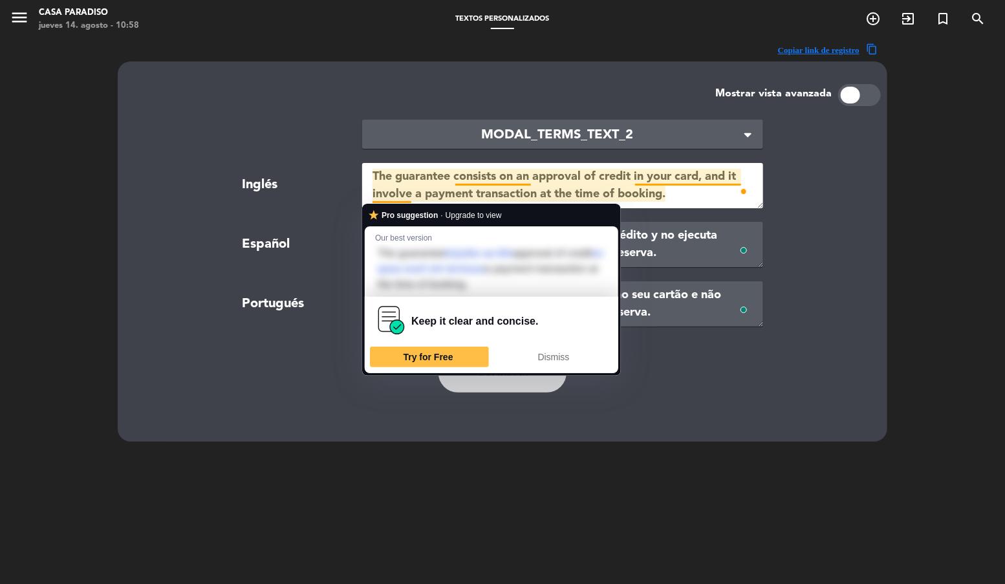
click at [412, 194] on textarea "The guarantee consists on an approval of credit in your card, and it involve a …" at bounding box center [562, 185] width 401 height 45
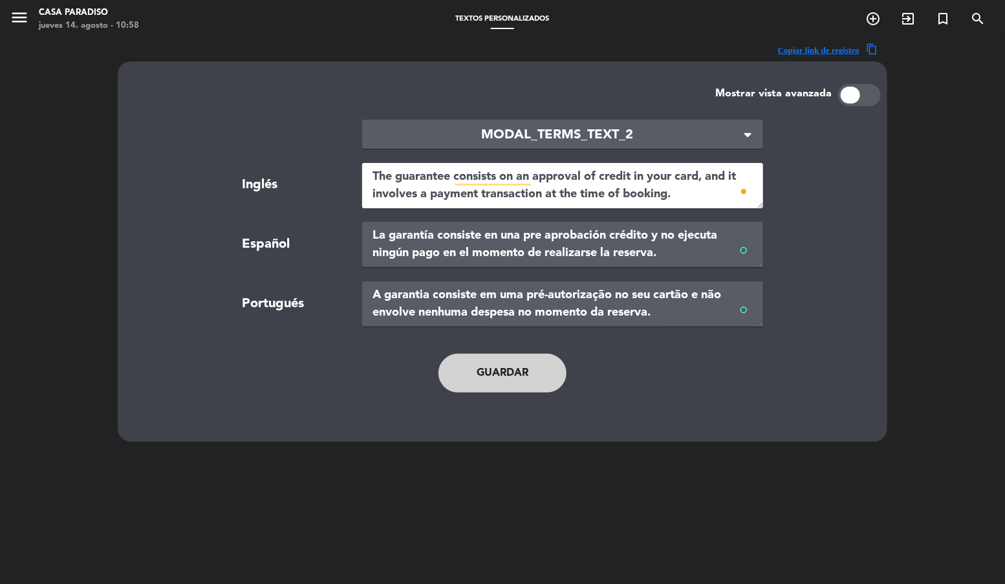
type textarea "The guarantee consists on an approval of credit in your card, and it involves a…"
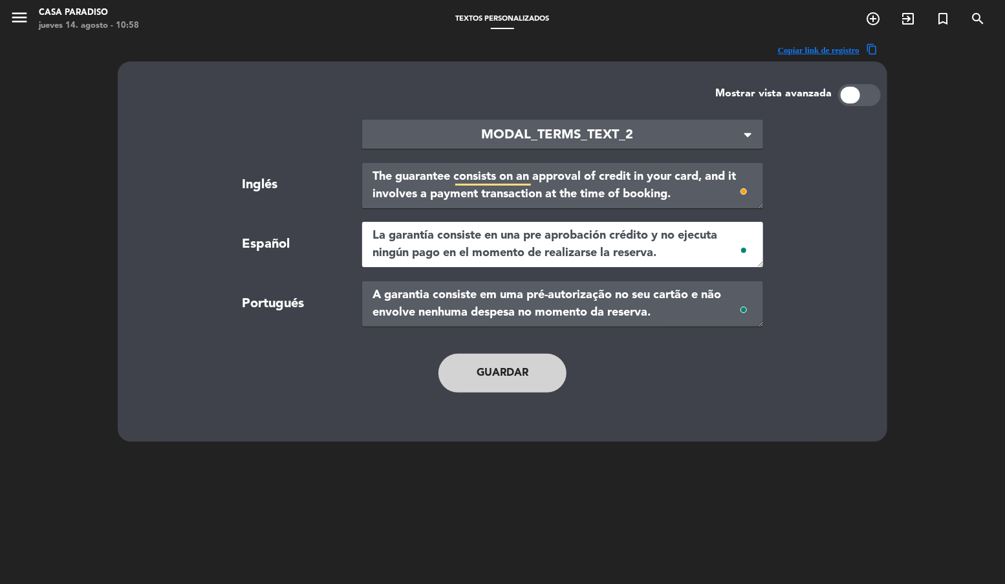
click at [457, 244] on textarea "La garantía consiste en una pre aprobación crédito y no ejecuta ningún pago en …" at bounding box center [562, 244] width 401 height 45
drag, startPoint x: 661, startPoint y: 236, endPoint x: 675, endPoint y: 235, distance: 13.6
click at [675, 235] on textarea "La garantía consiste en una pre aprobación crédito y no ejecuta ningún pago en …" at bounding box center [562, 244] width 401 height 45
drag, startPoint x: 705, startPoint y: 237, endPoint x: 734, endPoint y: 237, distance: 29.1
click at [734, 237] on textarea "La garantía consiste en una pre aprobación crédito y ejecuta ningún pago en el …" at bounding box center [562, 244] width 401 height 45
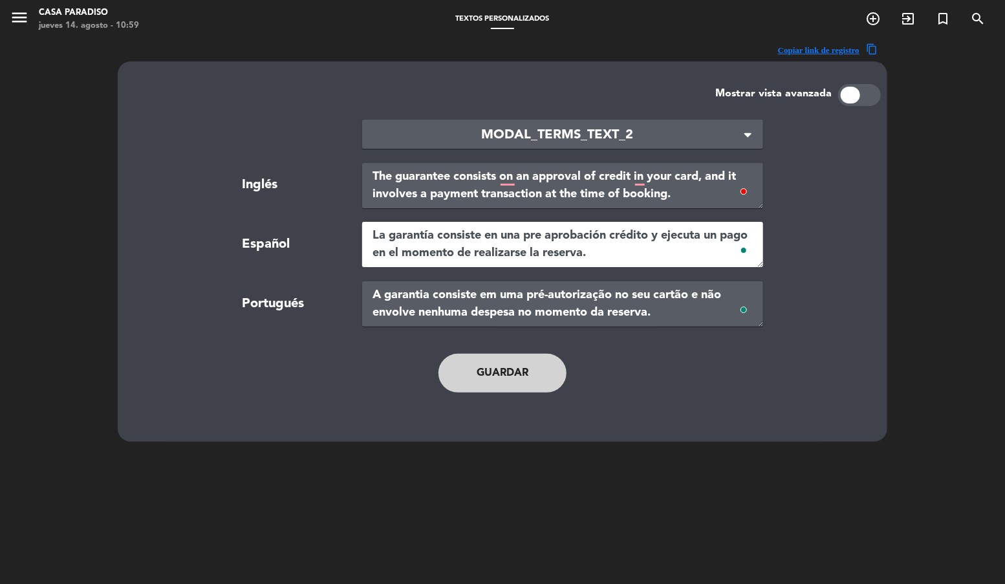
type textarea "La garantía consiste en una pre aprobación crédito y ejecuta un pago en el mome…"
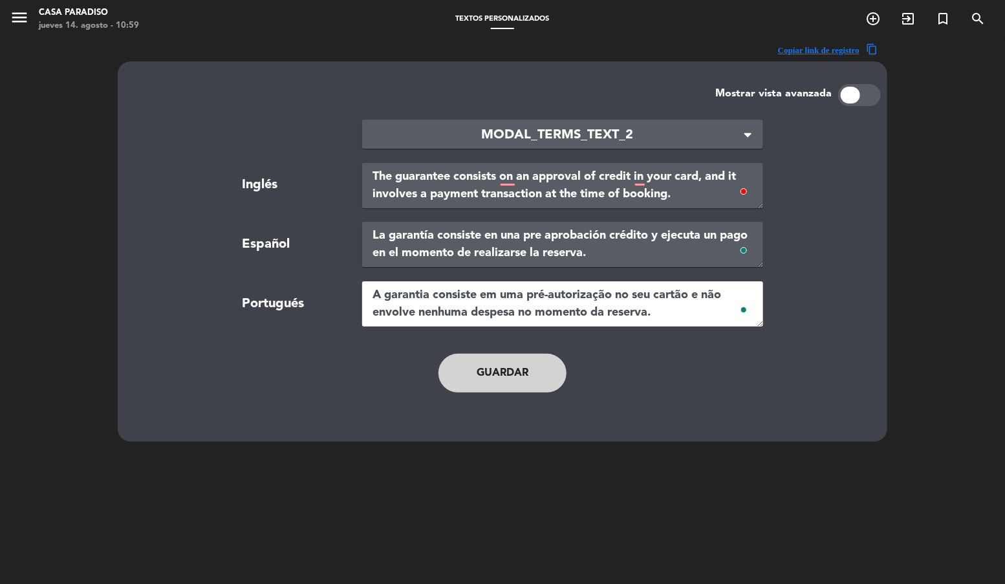
drag, startPoint x: 703, startPoint y: 296, endPoint x: 732, endPoint y: 303, distance: 29.9
click at [732, 303] on textarea "A garantia consiste em uma pré-autorização no seu cartão e não envolve nenhuma …" at bounding box center [562, 303] width 401 height 45
drag, startPoint x: 374, startPoint y: 313, endPoint x: 399, endPoint y: 312, distance: 24.6
click at [399, 312] on textarea "A garantia consiste em uma pré-autorização no seu cartão e envolve nenhuma desp…" at bounding box center [562, 303] width 401 height 45
type textarea "A garantia consiste em uma pré-autorização no seu cartão e envolve uma despesa …"
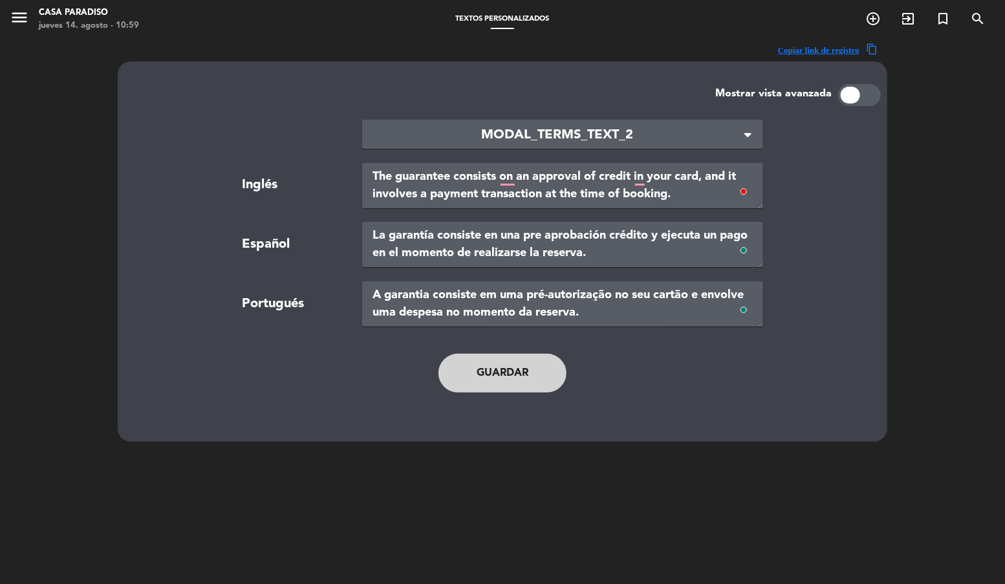
click at [491, 360] on button "Guardar" at bounding box center [502, 373] width 128 height 39
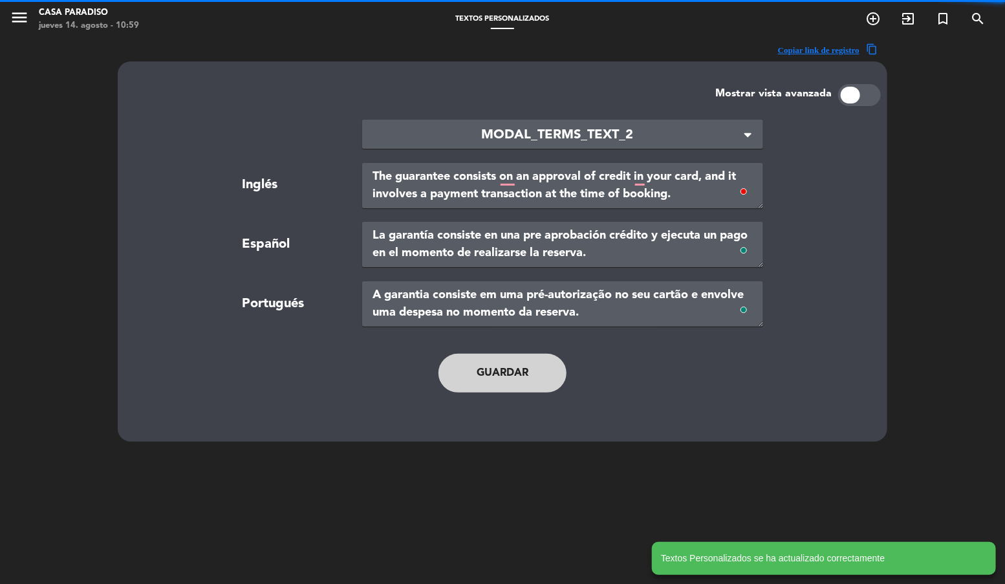
click at [562, 133] on span "MODAL_TERMS_TEXT_2" at bounding box center [557, 135] width 370 height 21
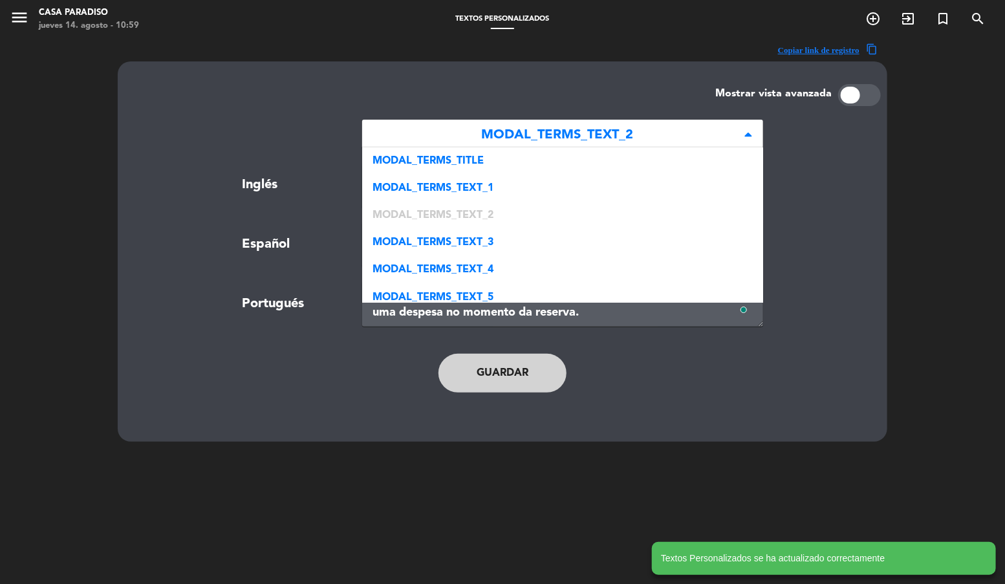
scroll to position [54, 0]
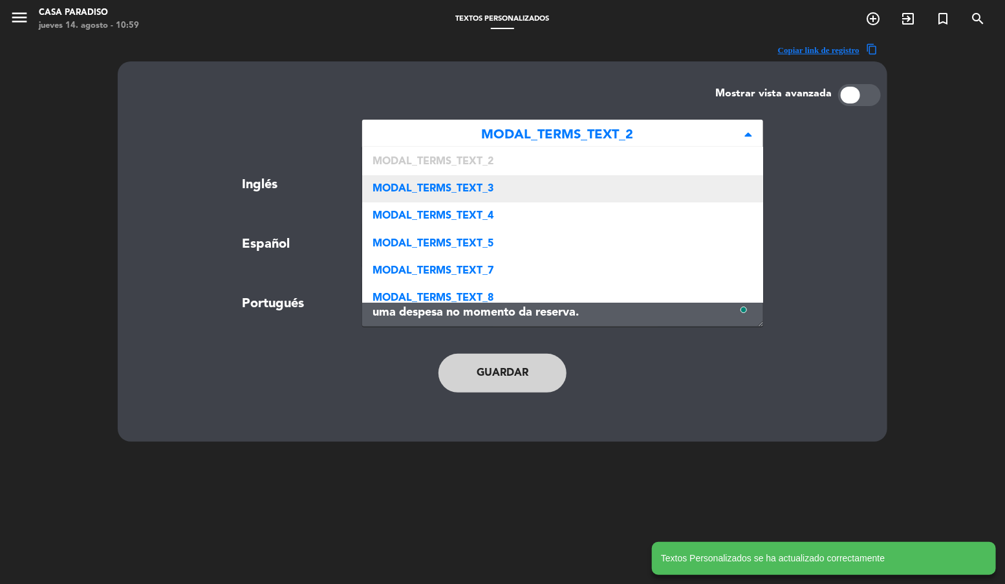
click at [503, 188] on div "MODAL_TERMS_TEXT_3" at bounding box center [562, 188] width 401 height 27
type textarea "The guarantee does not represent an additional cost to you."
type textarea "La garantía no es un costo adicional."
type textarea "A garantia não representa um custo adicional."
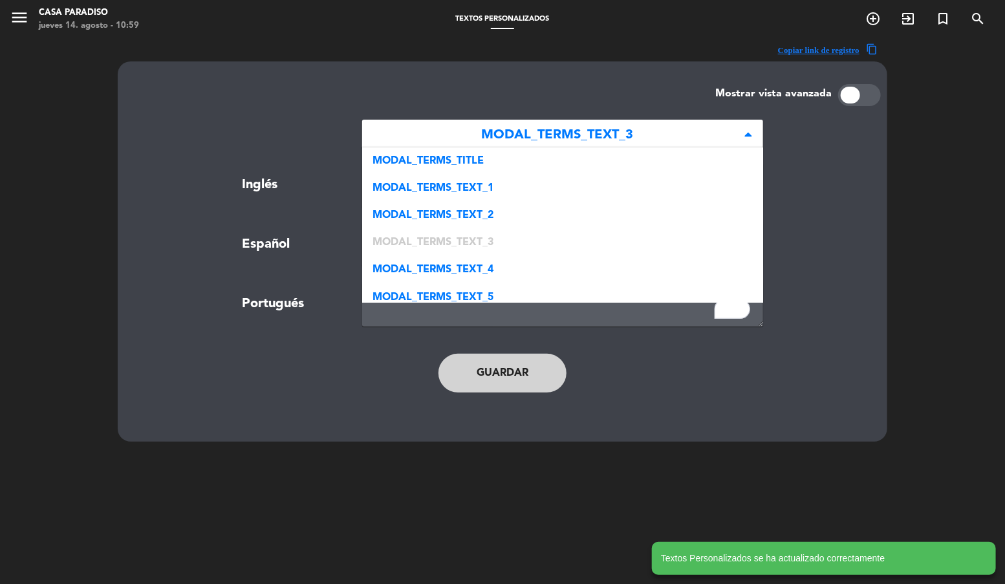
click at [469, 133] on span "MODAL_TERMS_TEXT_3" at bounding box center [557, 135] width 370 height 21
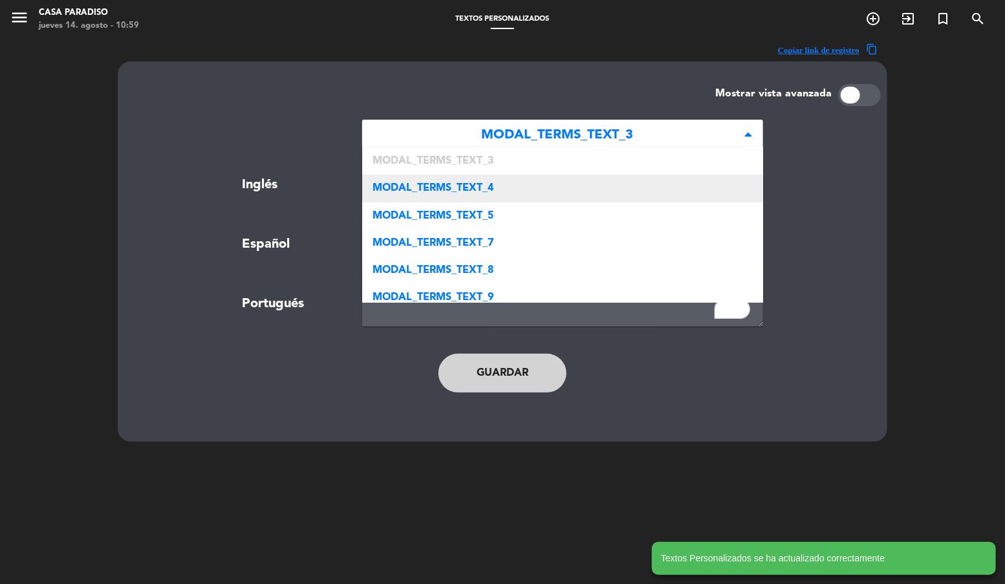
click at [459, 185] on span "MODAL_TERMS_TEXT_4" at bounding box center [432, 188] width 121 height 10
type textarea "After we receive your card details, our system processes the approval and the r…"
type textarea "Luego de confirmados los datos, nuestro sistema procesa la aprobación y confirm…"
type textarea "Após o envio dos dados, nosso sistema processa a aprovação e confirma sua reser…"
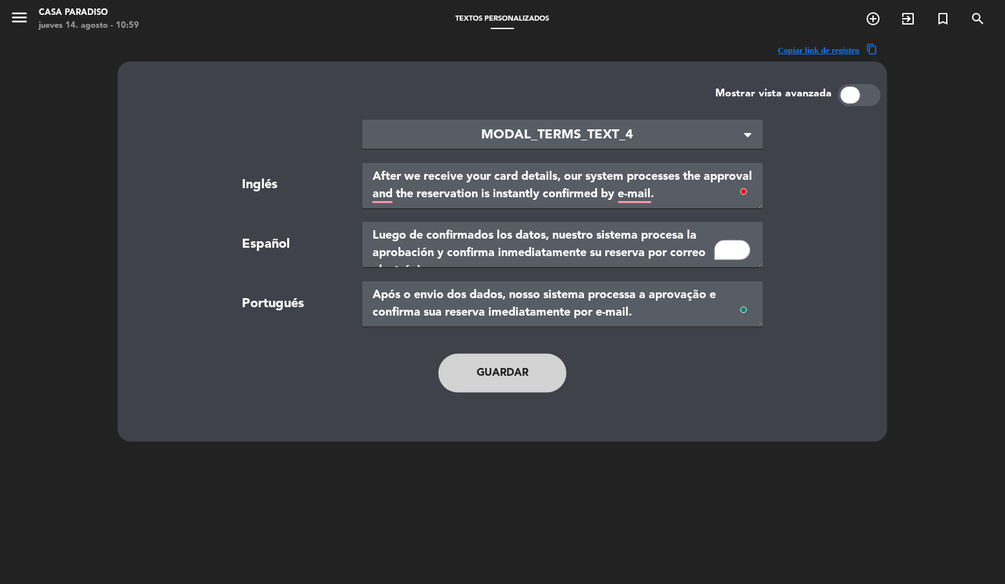
scroll to position [39, 0]
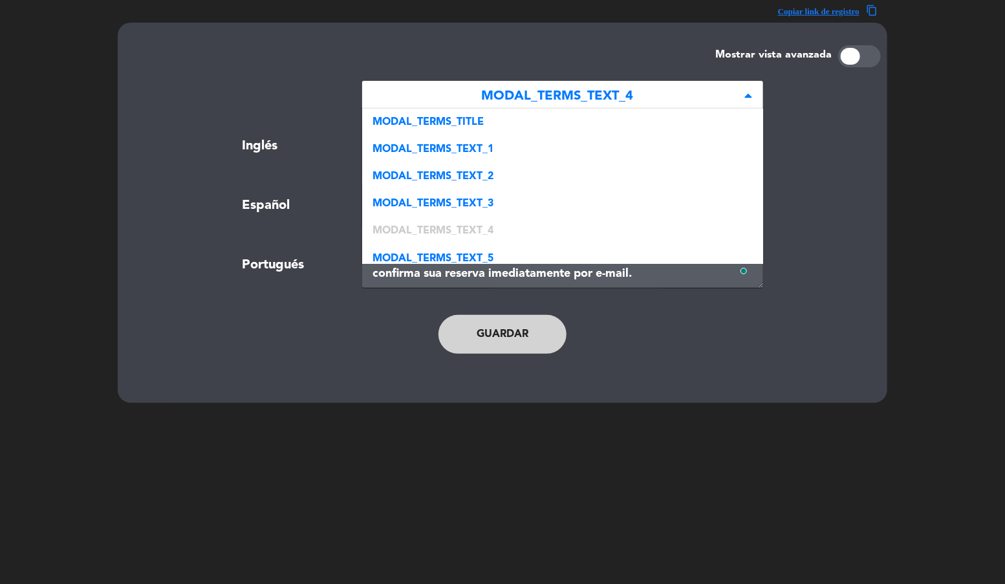
click at [519, 100] on span "MODAL_TERMS_TEXT_4" at bounding box center [557, 96] width 370 height 21
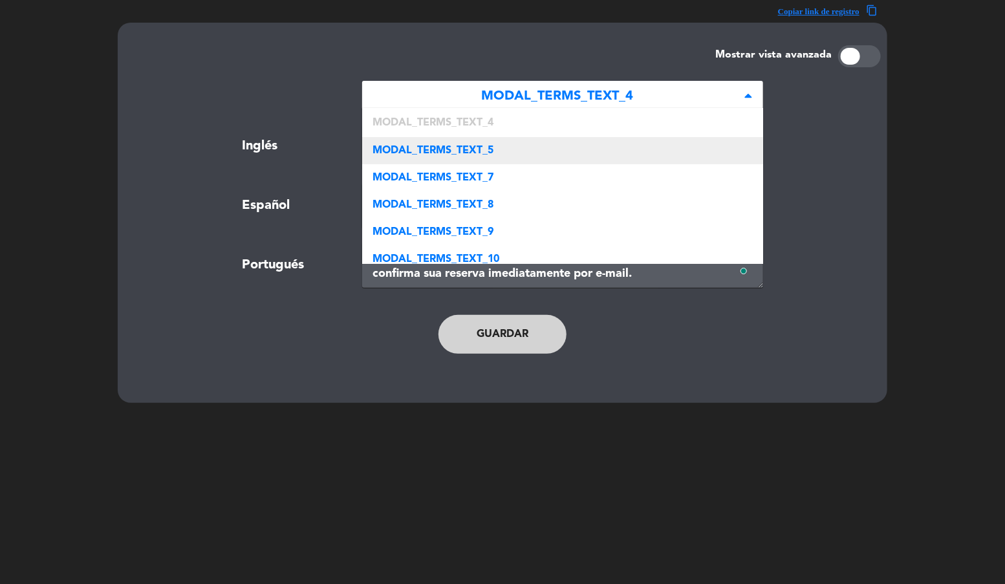
click at [509, 152] on div "MODAL_TERMS_TEXT_5" at bounding box center [562, 150] width 401 height 27
type textarea "The amount of the guarantee will only be executed if you fail to honour your re…"
type textarea "El monto de la garantía solamente será ejecutado en caso de que usted no honre …"
type textarea "[PERSON_NAME] da garantia só será executado se sua reserva não for honrada."
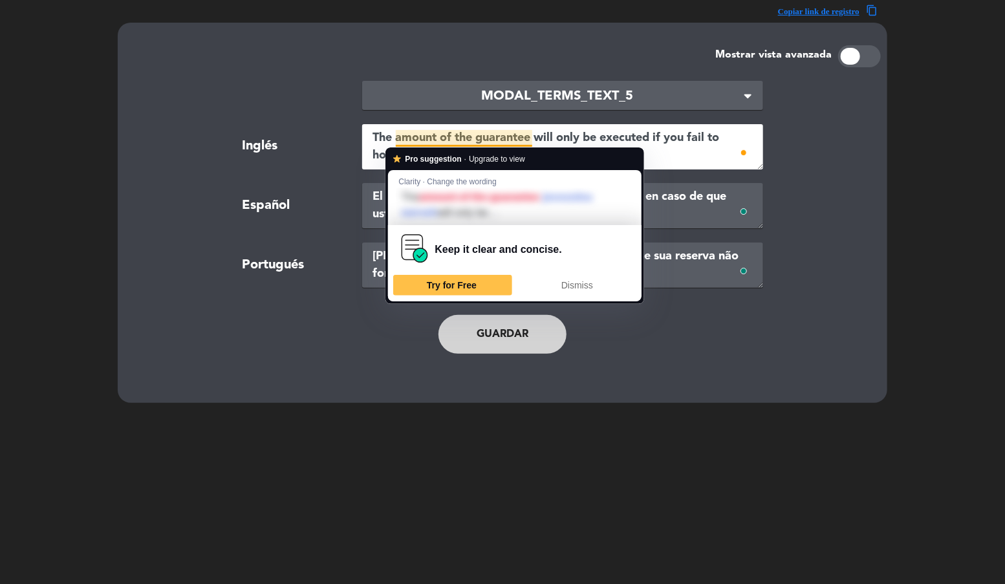
click at [437, 134] on textarea "The amount of the guarantee will only be executed if you fail to honour your re…" at bounding box center [562, 146] width 401 height 45
drag, startPoint x: 635, startPoint y: 131, endPoint x: 599, endPoint y: 131, distance: 36.2
click at [633, 131] on textarea "The amount of the guarantee will only be executed if you fail to honour your re…" at bounding box center [562, 146] width 401 height 45
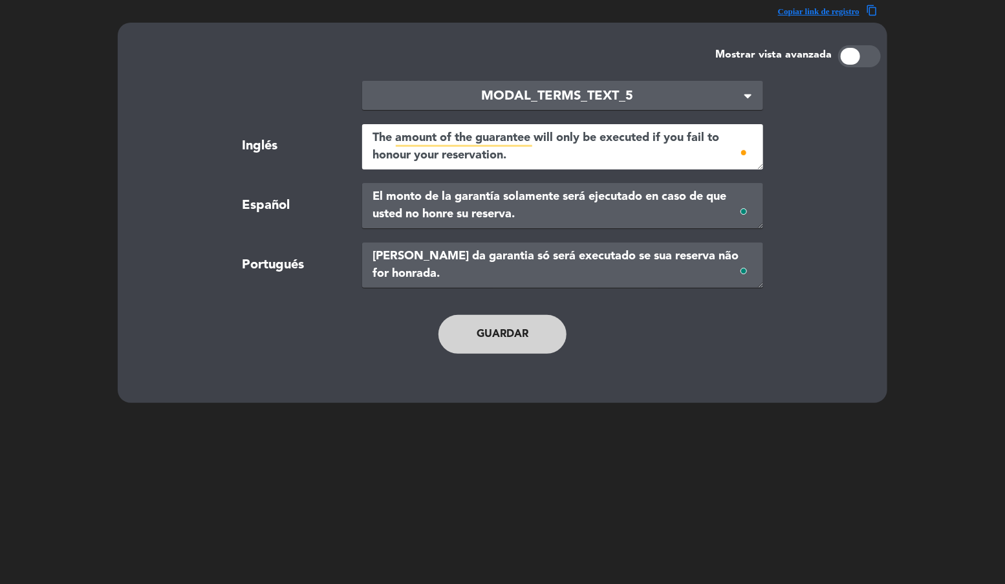
click at [561, 138] on textarea "The amount of the guarantee will only be executed if you fail to honour your re…" at bounding box center [562, 146] width 401 height 45
drag, startPoint x: 557, startPoint y: 138, endPoint x: 581, endPoint y: 136, distance: 24.0
click at [581, 136] on textarea "The amount of the guarantee will only be executed if you fail to honour your re…" at bounding box center [562, 146] width 401 height 45
drag, startPoint x: 628, startPoint y: 138, endPoint x: 688, endPoint y: 173, distance: 70.4
click at [688, 173] on section "× MODAL_TERMS_TEXT_5 × Inglés The amount of the guarantee will be executed if y…" at bounding box center [502, 184] width 701 height 207
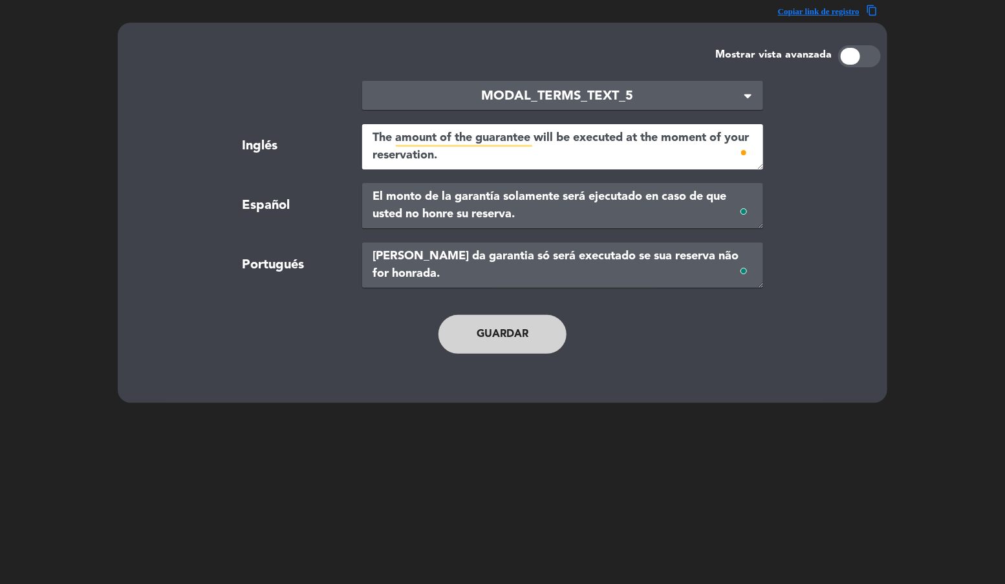
type textarea "The amount of the guarantee will be executed at the moment of your reservation."
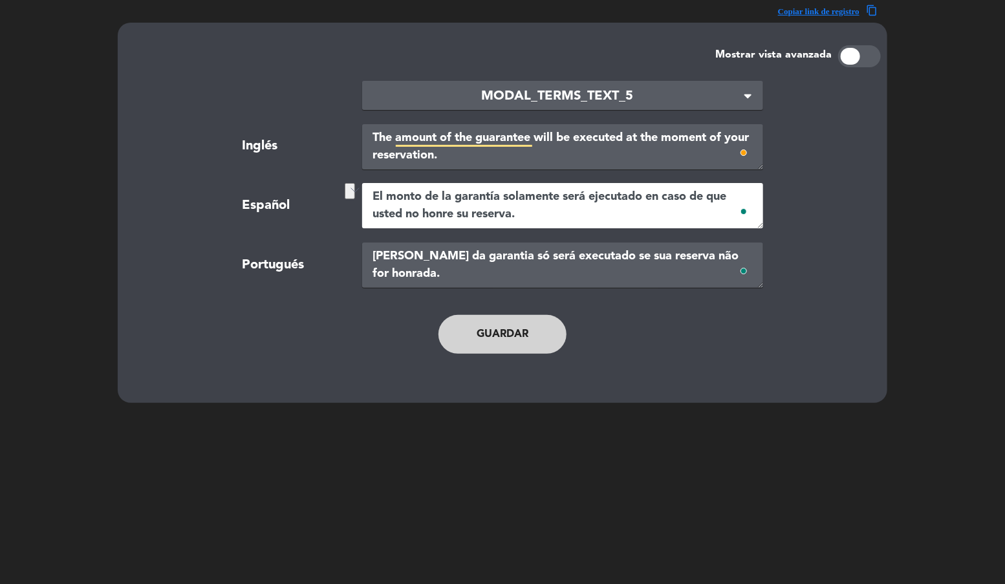
drag, startPoint x: 502, startPoint y: 199, endPoint x: 570, endPoint y: 195, distance: 67.3
click at [570, 195] on textarea "El monto de la garantía solamente será ejecutado en caso de que usted no honre …" at bounding box center [562, 205] width 401 height 45
drag, startPoint x: 590, startPoint y: 198, endPoint x: 615, endPoint y: 224, distance: 35.7
click at [615, 224] on textarea "El monto de la garantía será ejecutado en caso de que usted no honre su reserva." at bounding box center [562, 205] width 401 height 45
click at [583, 211] on textarea "El monto de la garantía será ejecutado al momento de realizar su reserva." at bounding box center [562, 205] width 401 height 45
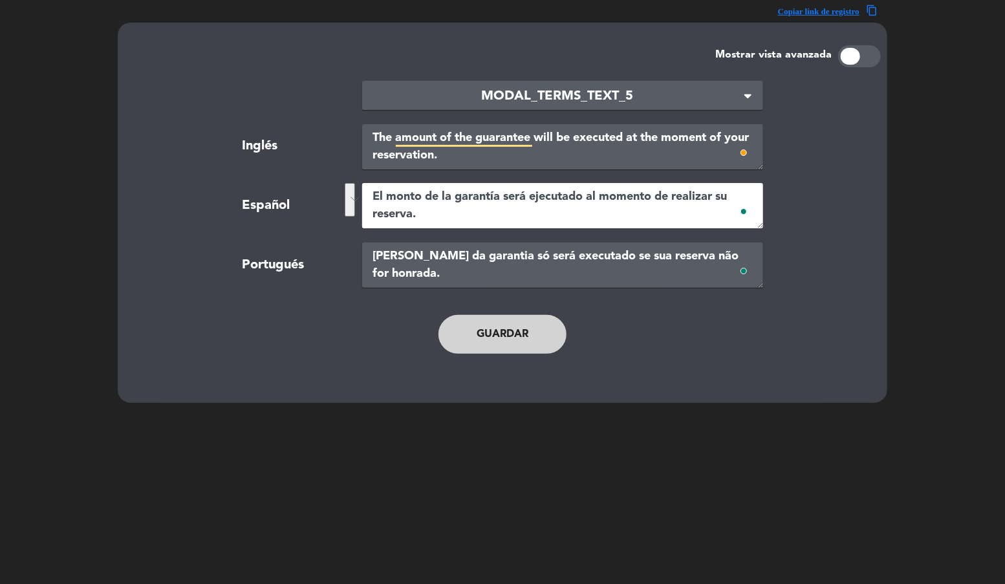
type textarea "El monto de la garantía será ejecutado al momento de realizar su reserva."
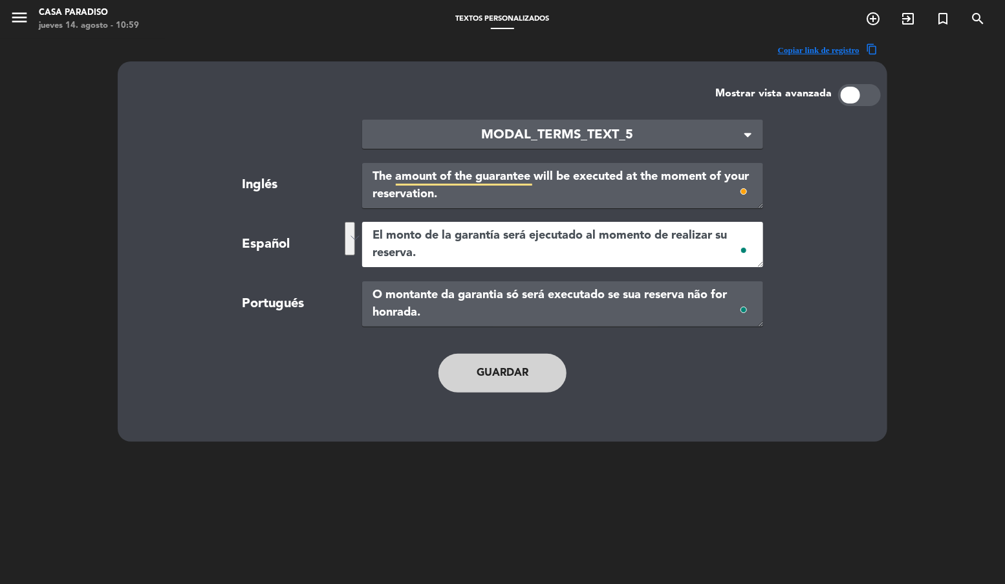
scroll to position [39, 0]
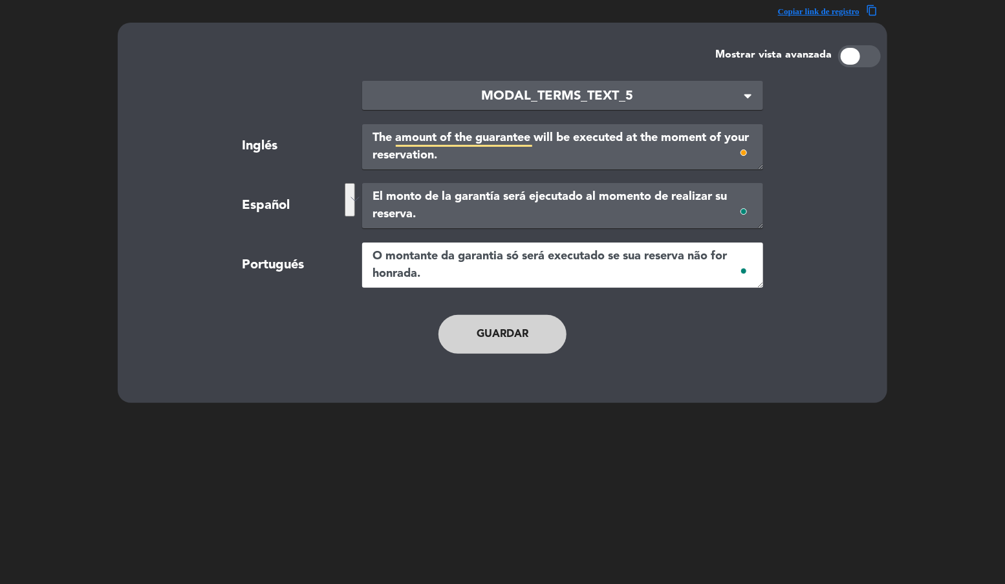
click at [445, 277] on textarea "[PERSON_NAME] da garantia só será executado se sua reserva não for honrada." at bounding box center [562, 264] width 401 height 45
paste textarea "valor do depósito será executado no momento da realização da sua reserv"
type textarea "O valor do depósito será executado no momento da realização da sua reserva."
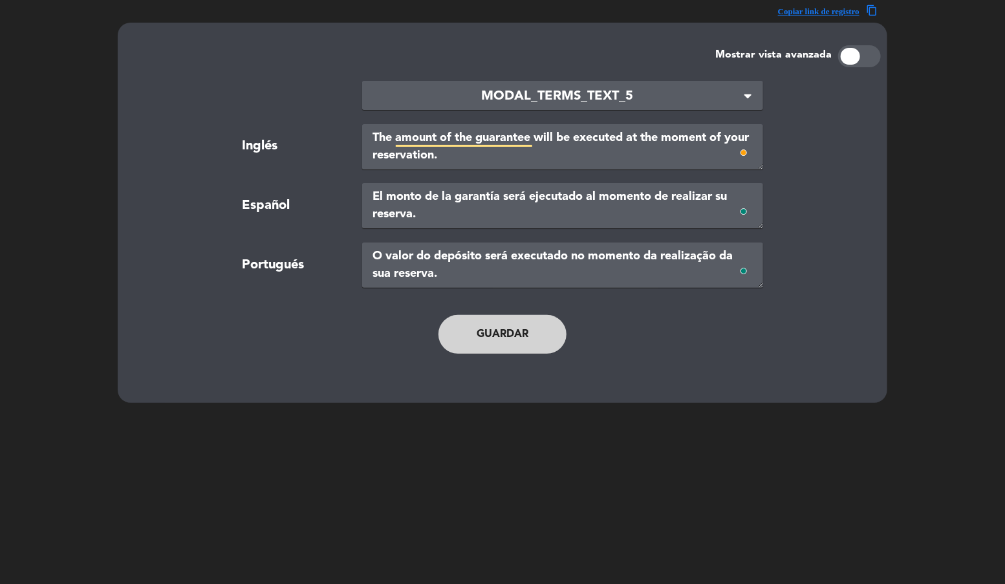
click at [509, 333] on button "Guardar" at bounding box center [502, 334] width 128 height 39
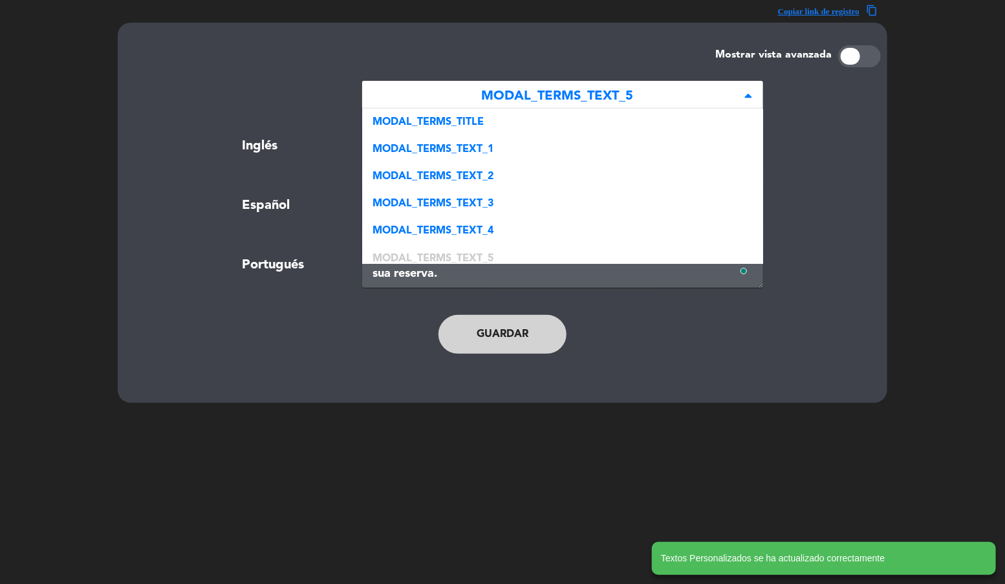
click at [517, 81] on div "× MODAL_TERMS_TEXT_5" at bounding box center [562, 95] width 401 height 29
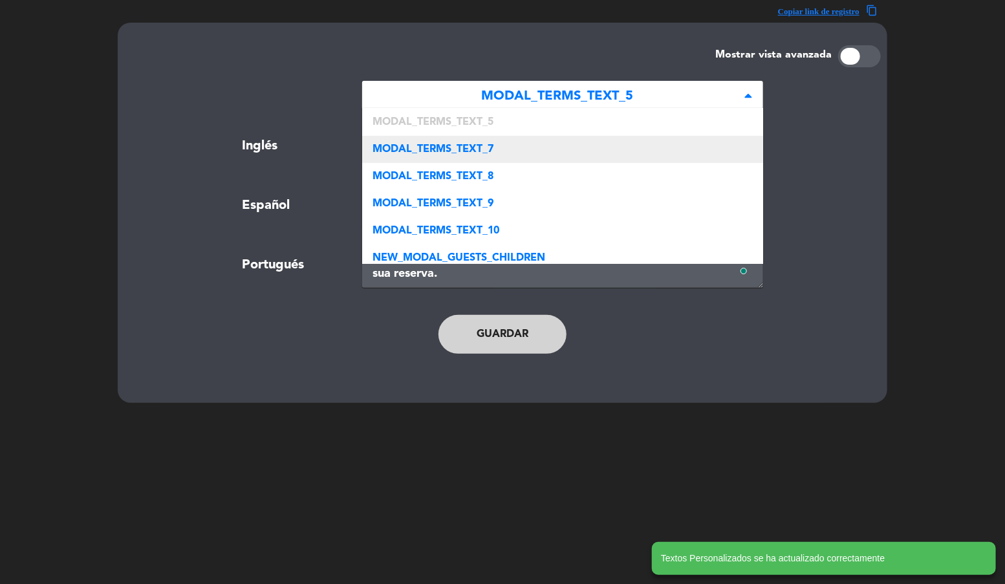
click at [504, 142] on div "MODAL_TERMS_TEXT_7" at bounding box center [562, 149] width 401 height 27
type textarea "In case of questions, suggestions or more information, please write to <a href=…"
type textarea "En caso de dudas, sugerencias o de necesitar más información, envíenos un mensa…"
type textarea "Em caso de dúvidas, sugestões ou maiores informações, envie uma mensagem para <…"
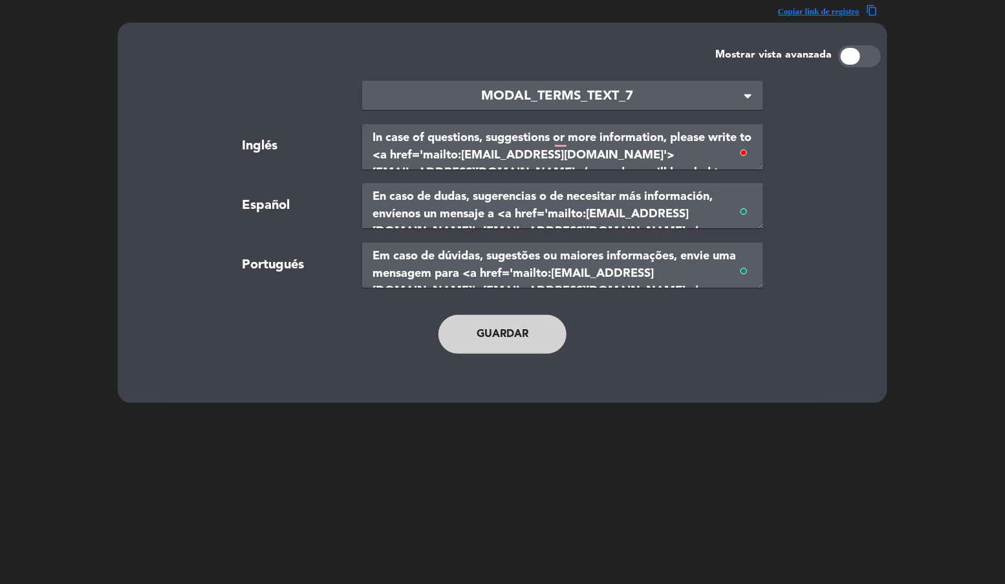
scroll to position [0, 0]
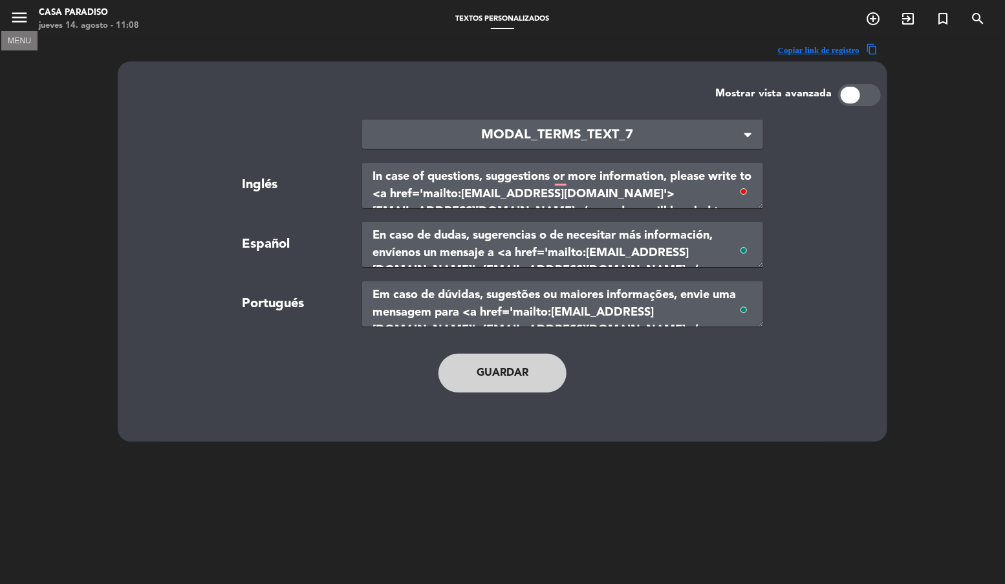
click at [16, 17] on icon "menu" at bounding box center [19, 17] width 19 height 19
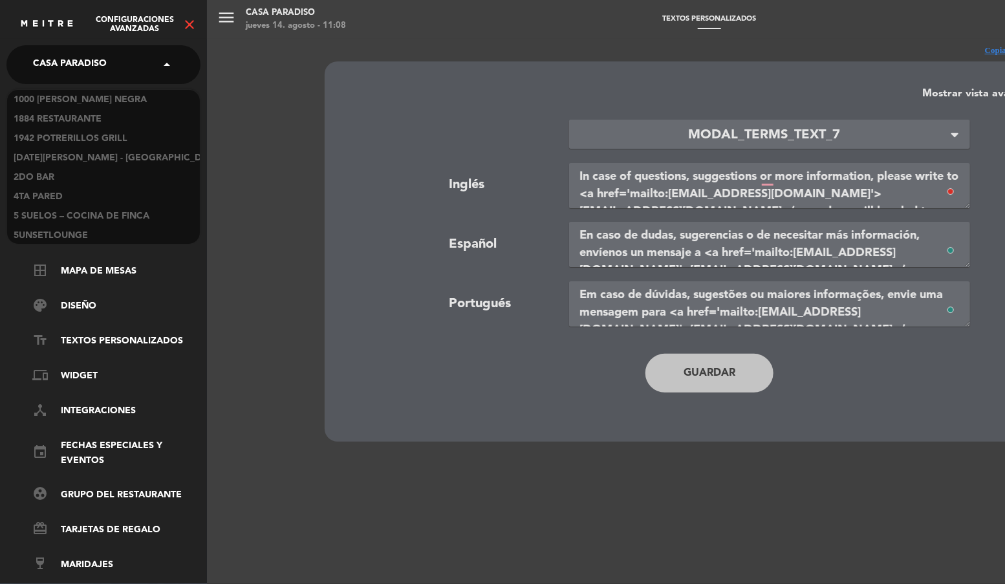
click at [79, 72] on span "Casa Paradiso" at bounding box center [70, 64] width 74 height 27
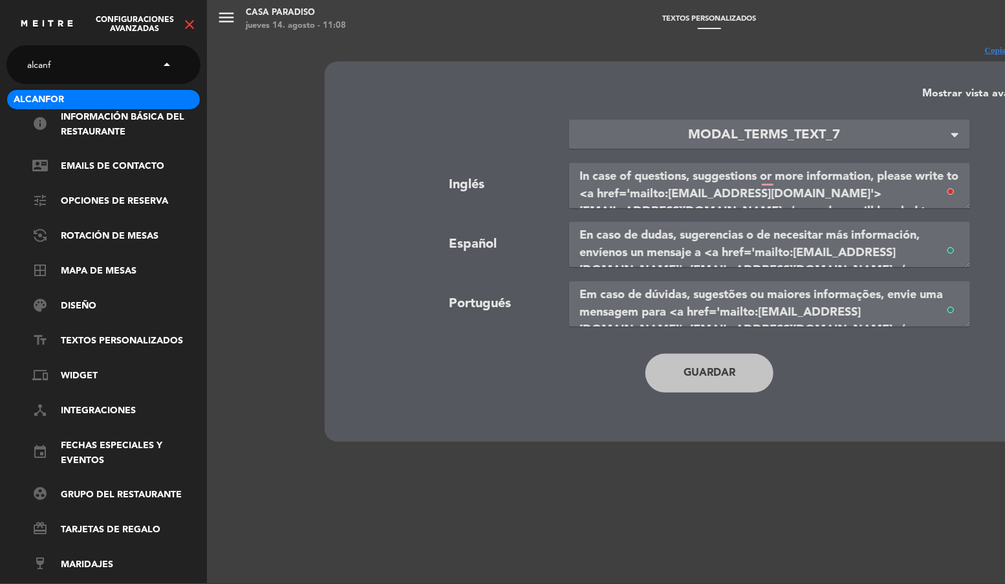
type input "alcanfo"
click at [52, 97] on span "Alcanfor" at bounding box center [39, 99] width 50 height 15
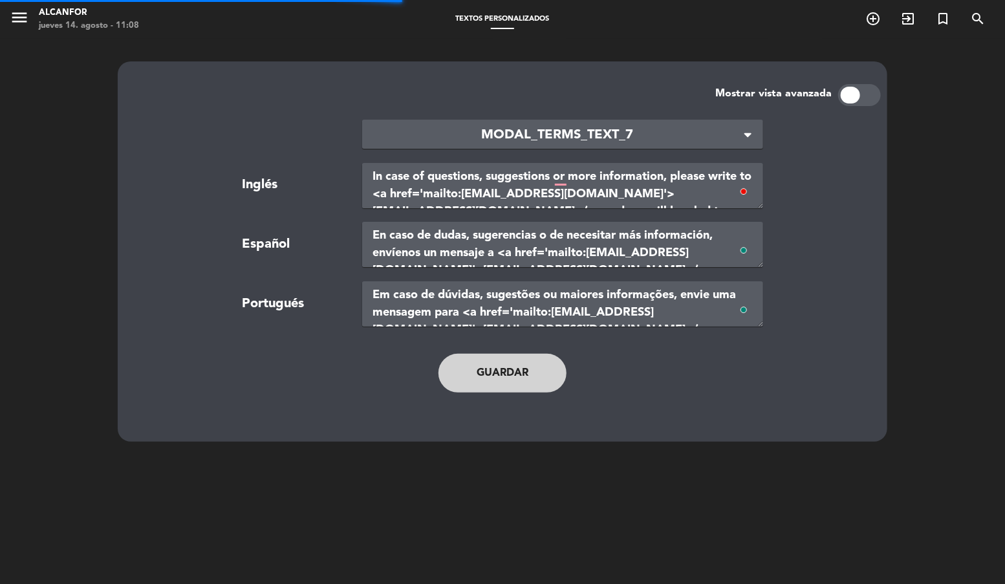
type textarea "TERMS AND CONDITIONS"
type textarea "TÉRMINOS Y CONDICIONES"
type textarea "TERMOS E CONDIÇÕES"
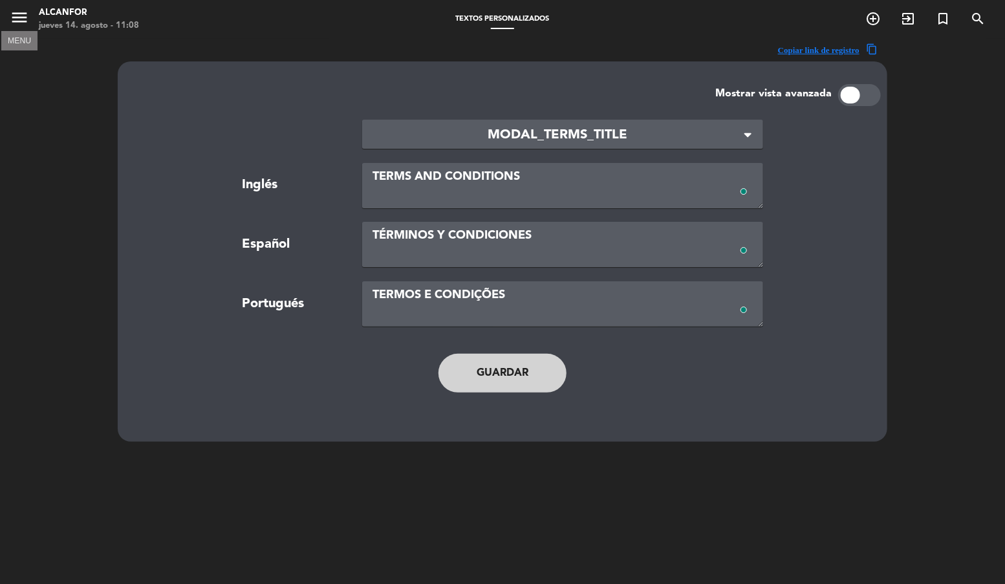
click at [11, 23] on icon "menu" at bounding box center [19, 17] width 19 height 19
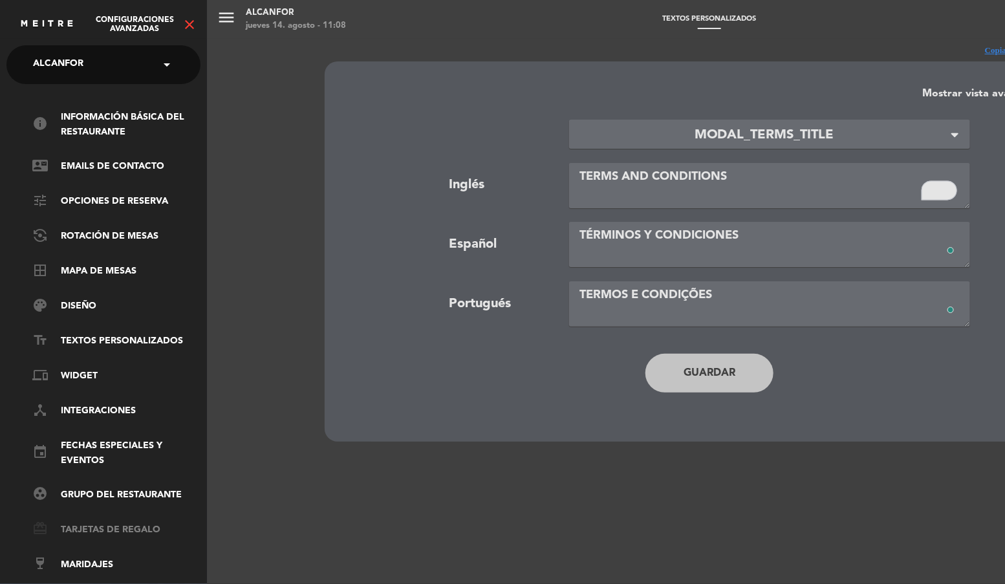
click at [96, 533] on link "card_giftcard Tarjetas de regalo" at bounding box center [116, 530] width 168 height 16
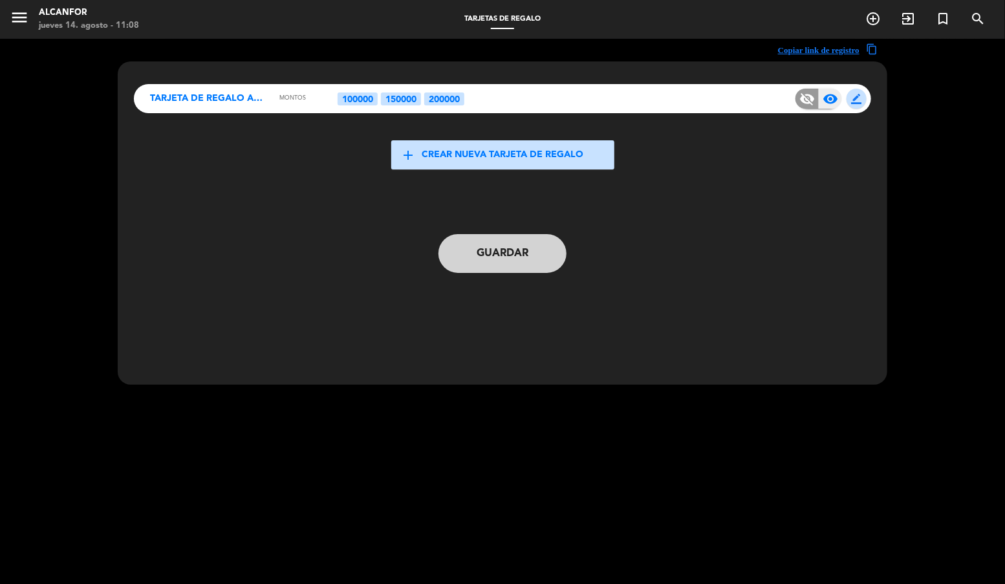
click at [862, 100] on button "border_color" at bounding box center [856, 99] width 20 height 20
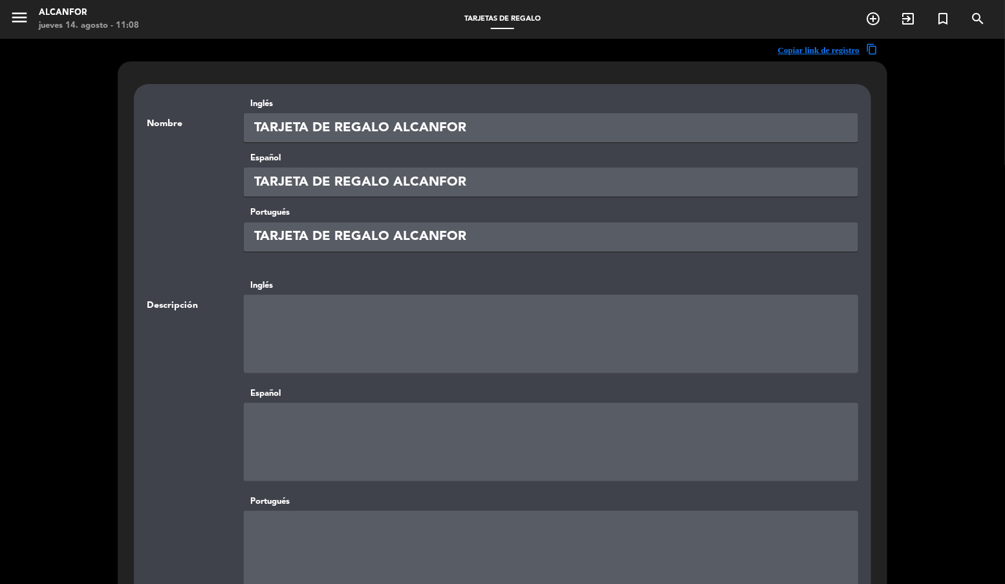
click at [315, 344] on textarea at bounding box center [551, 334] width 614 height 78
paste textarea "<p><strong>Importante:</strong></p> <ul> <li>La gift-card es v&aacute;lida por …"
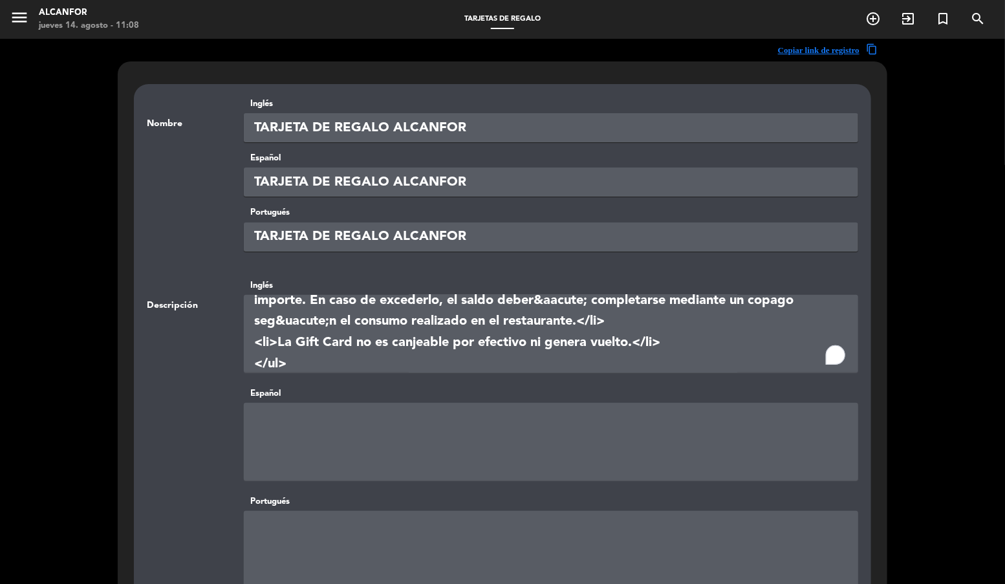
scroll to position [136, 0]
type textarea "<p><strong>Importante:</strong></p> <ul> <li>La gift-card es v&aacute;lida por …"
paste textarea "<p><strong>Importante:</strong></p> <ul> <li>La gift-card es v&aacute;lida por …"
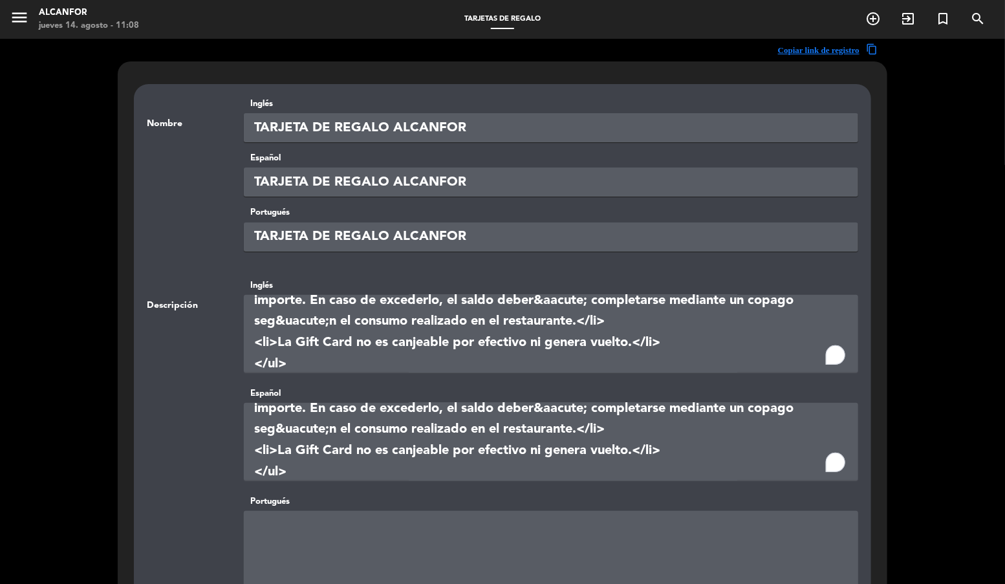
type textarea "<p><strong>Importante:</strong></p> <ul> <li>La gift-card es v&aacute;lida por …"
paste textarea "<p><strong>Importante:</strong></p> <ul> <li>La gift-card es v&aacute;lida por …"
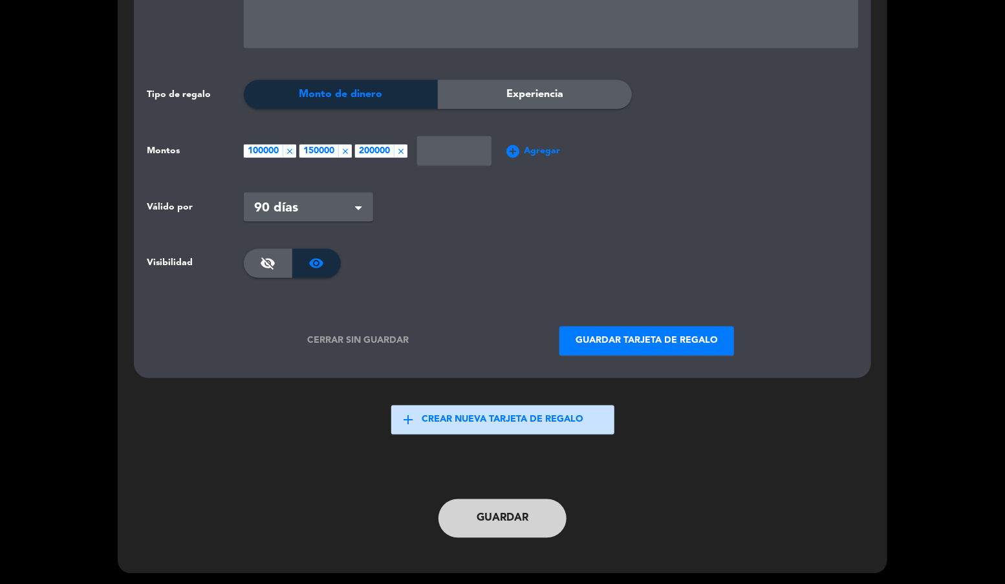
type textarea "<p><strong>Importante:</strong></p> <ul> <li>La gift-card es v&aacute;lida por …"
click at [657, 331] on button "Guardar tarjeta de regalo" at bounding box center [646, 340] width 175 height 29
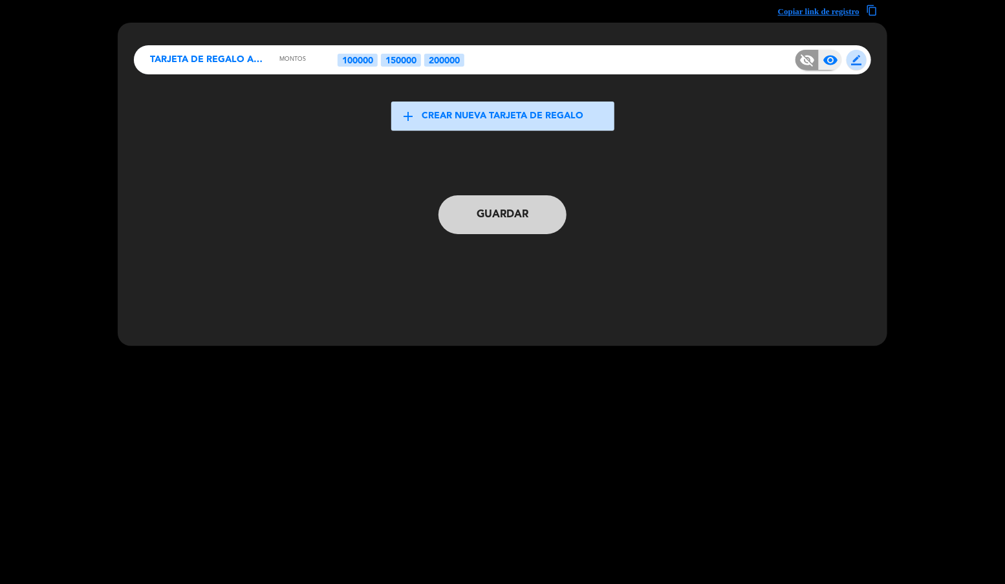
scroll to position [0, 0]
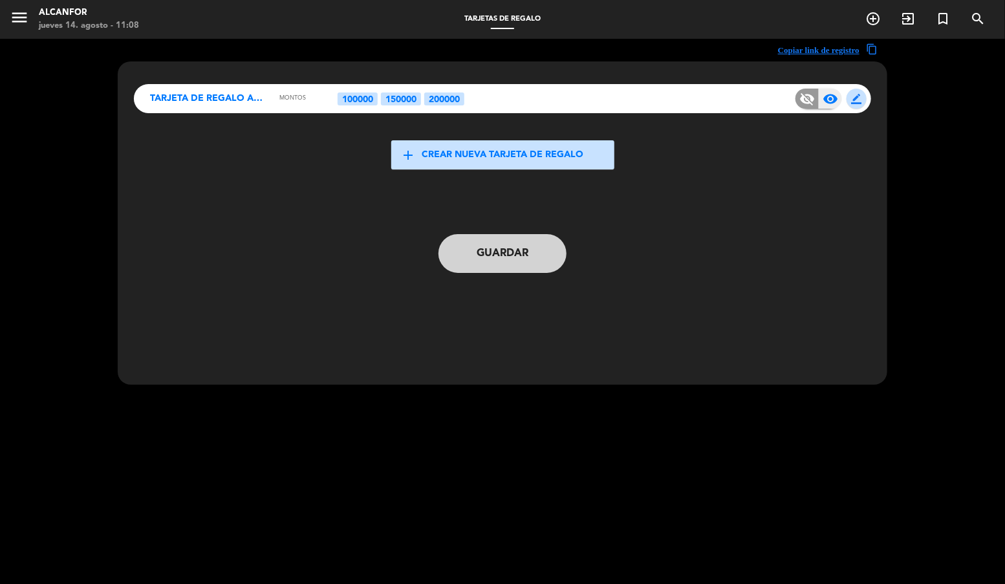
click at [495, 259] on button "Guardar" at bounding box center [502, 253] width 128 height 39
click at [17, 19] on icon "menu" at bounding box center [19, 17] width 19 height 19
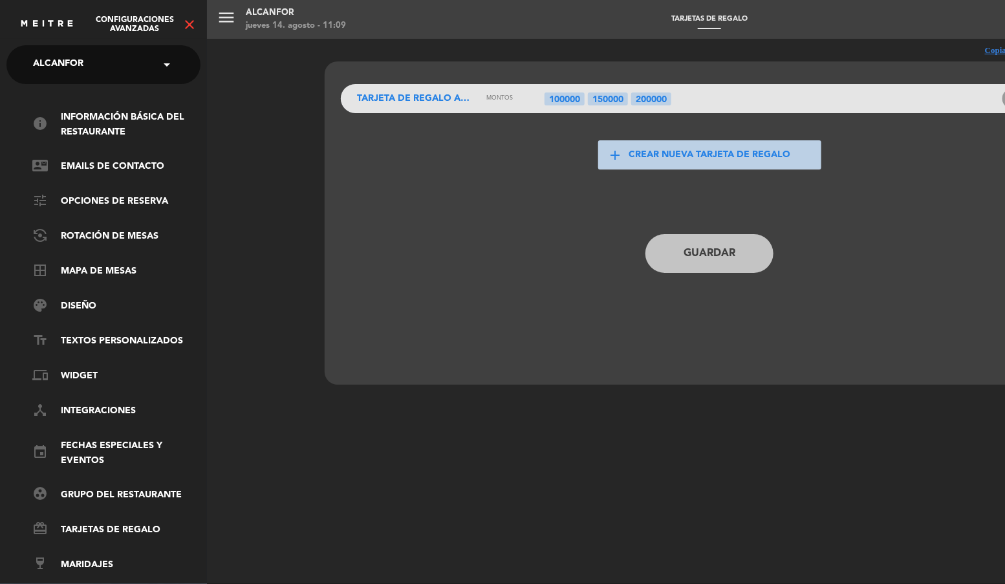
click at [54, 72] on span "Alcanfor" at bounding box center [58, 64] width 50 height 27
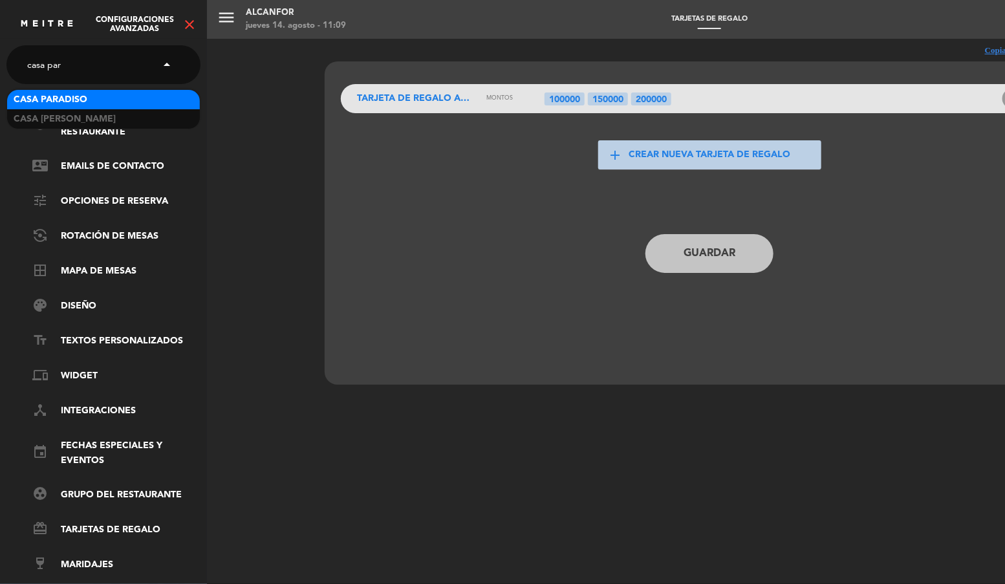
type input "casa para"
click at [74, 97] on span "Casa Paradiso" at bounding box center [51, 99] width 74 height 15
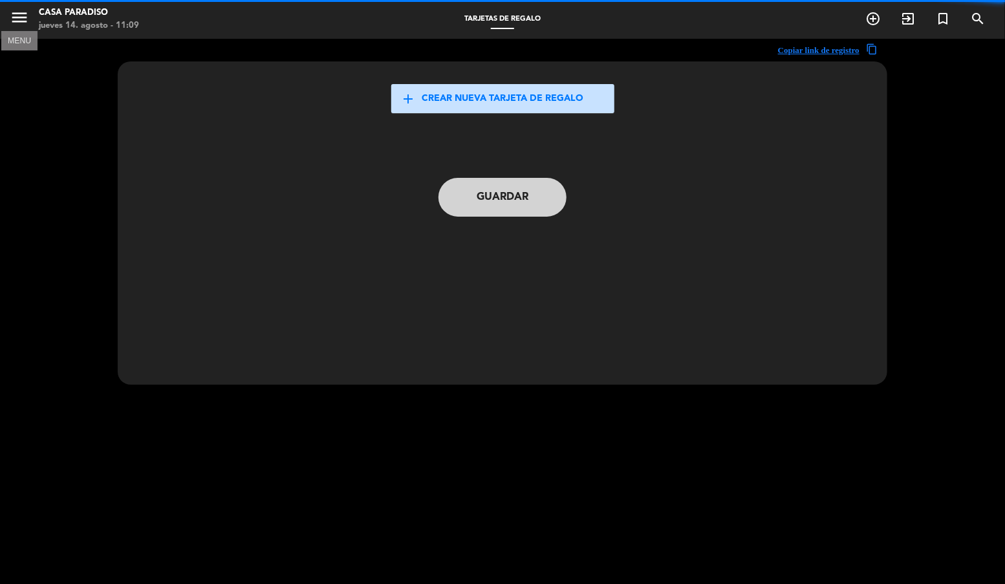
click at [22, 23] on icon "menu" at bounding box center [19, 17] width 19 height 19
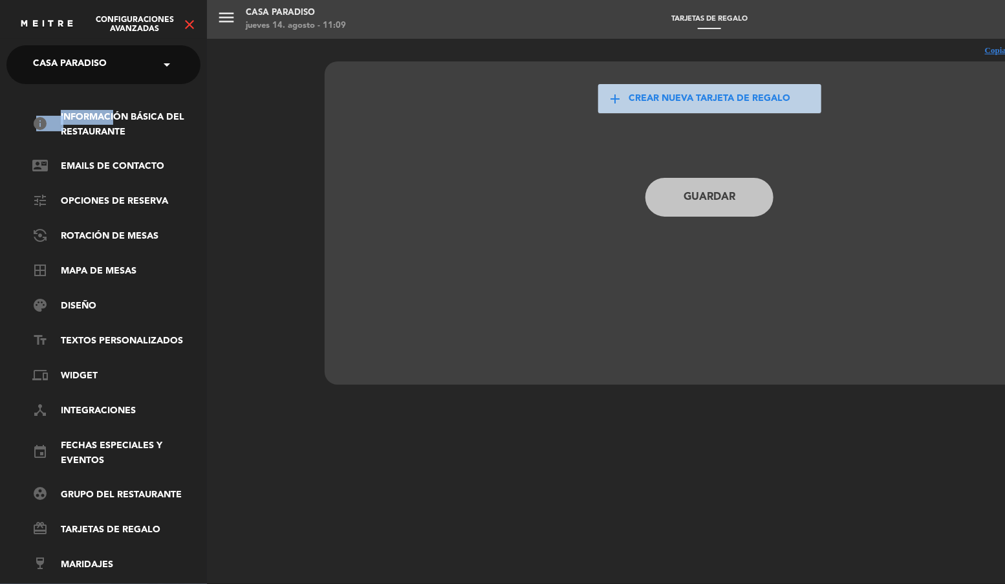
drag, startPoint x: 109, startPoint y: 117, endPoint x: 130, endPoint y: 67, distance: 54.5
click at [119, 83] on div "× Casa Paradiso × info Información básica del restaurante contact_mail Emails d…" at bounding box center [103, 328] width 194 height 566
click at [91, 166] on link "contact_mail Emails de Contacto" at bounding box center [116, 167] width 168 height 16
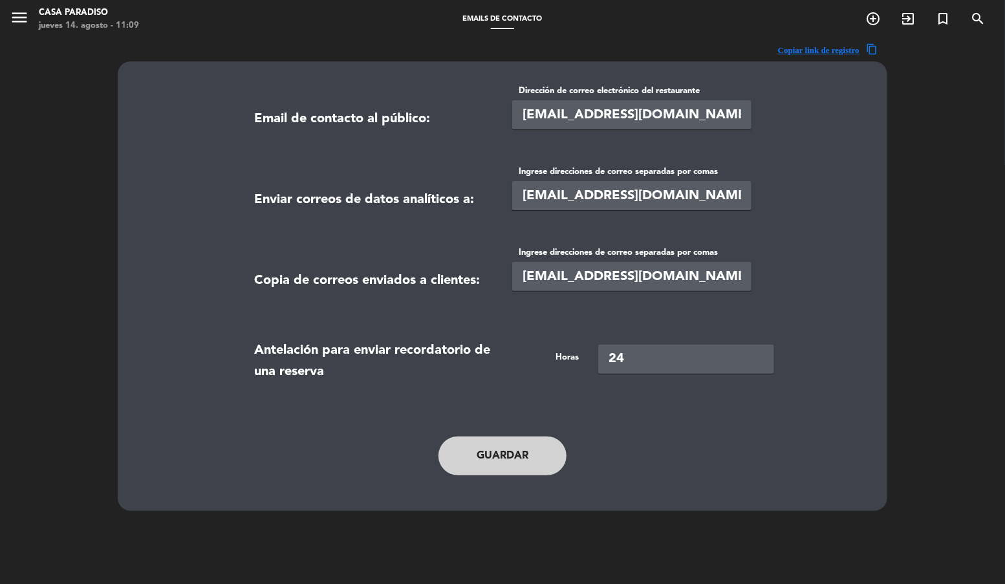
click at [714, 275] on input "[EMAIL_ADDRESS][DOMAIN_NAME],[EMAIL_ADDRESS][DOMAIN_NAME]" at bounding box center [631, 276] width 239 height 29
click at [10, 23] on icon "menu" at bounding box center [19, 17] width 19 height 19
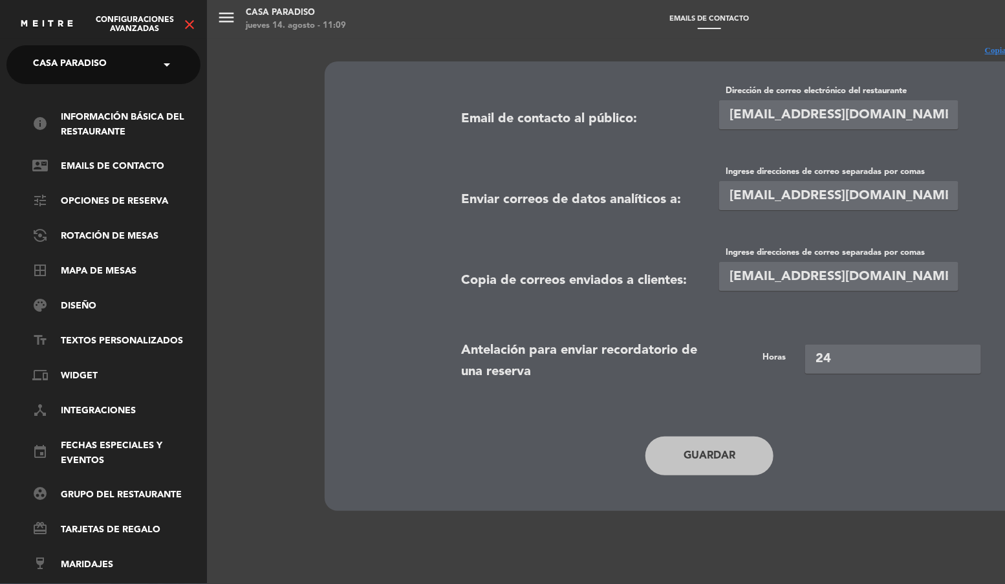
click at [188, 21] on icon "close" at bounding box center [190, 25] width 16 height 16
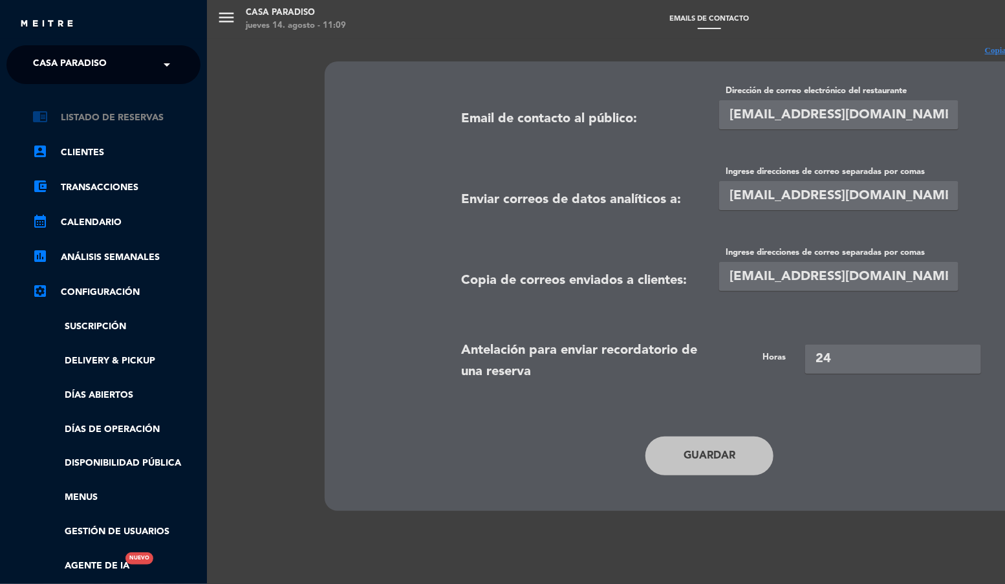
click at [125, 112] on link "chrome_reader_mode Listado de Reservas" at bounding box center [116, 118] width 168 height 16
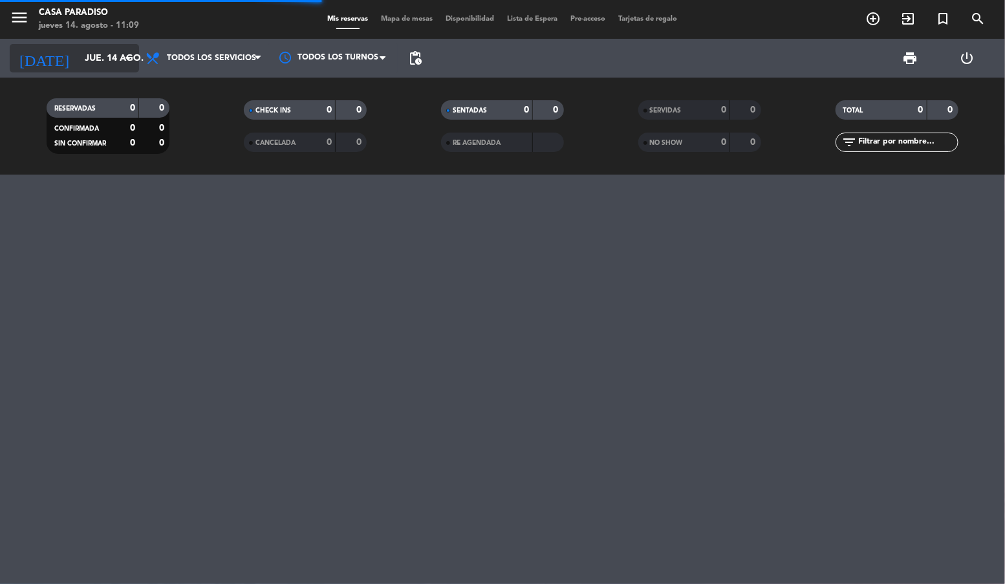
click at [115, 58] on input "jue. 14 ago." at bounding box center [139, 59] width 123 height 24
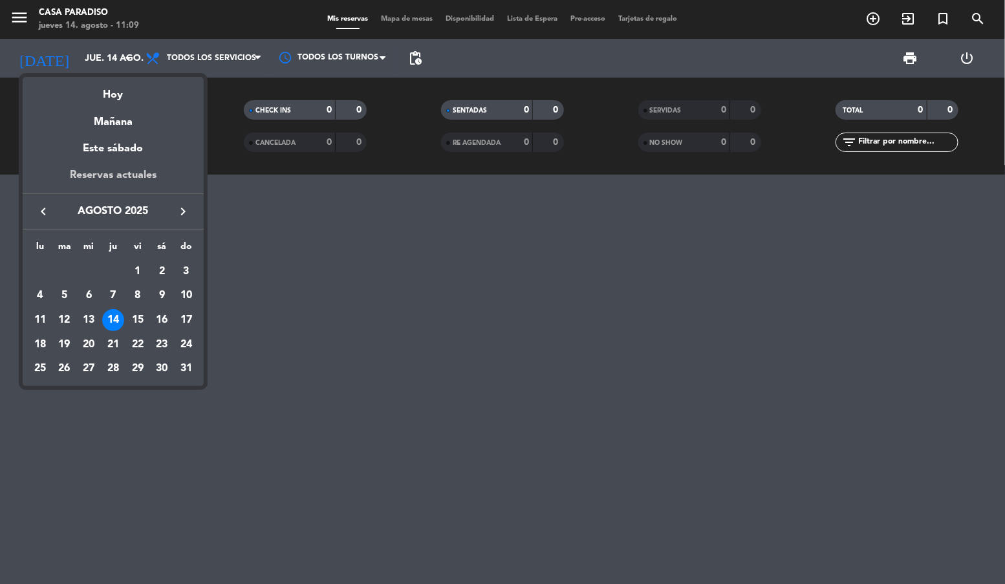
click at [123, 183] on div "Reservas actuales" at bounding box center [113, 180] width 181 height 27
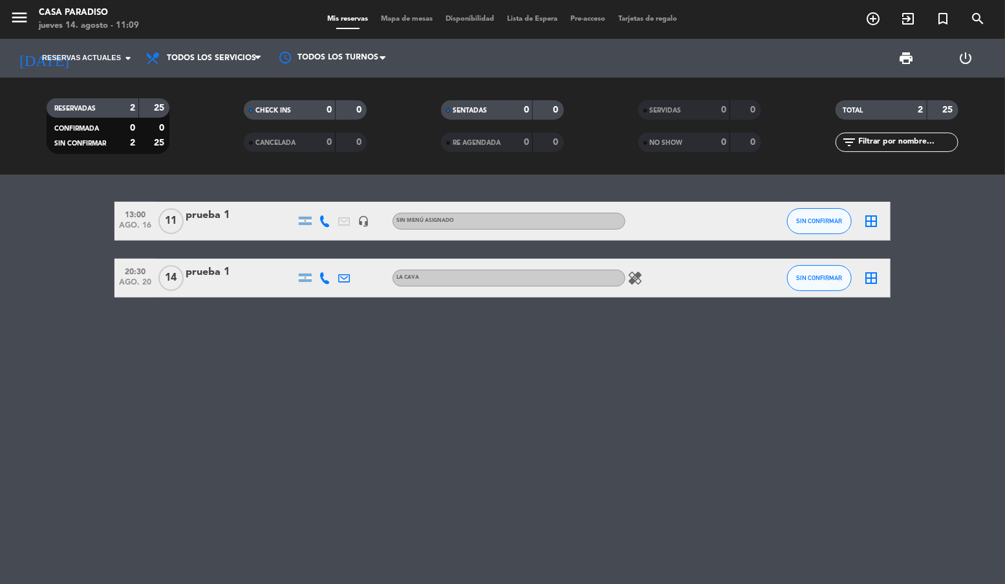
click at [341, 278] on icon at bounding box center [344, 278] width 12 height 12
drag, startPoint x: 25, startPoint y: 21, endPoint x: 27, endPoint y: 163, distance: 141.6
click at [25, 21] on icon "menu" at bounding box center [19, 17] width 19 height 19
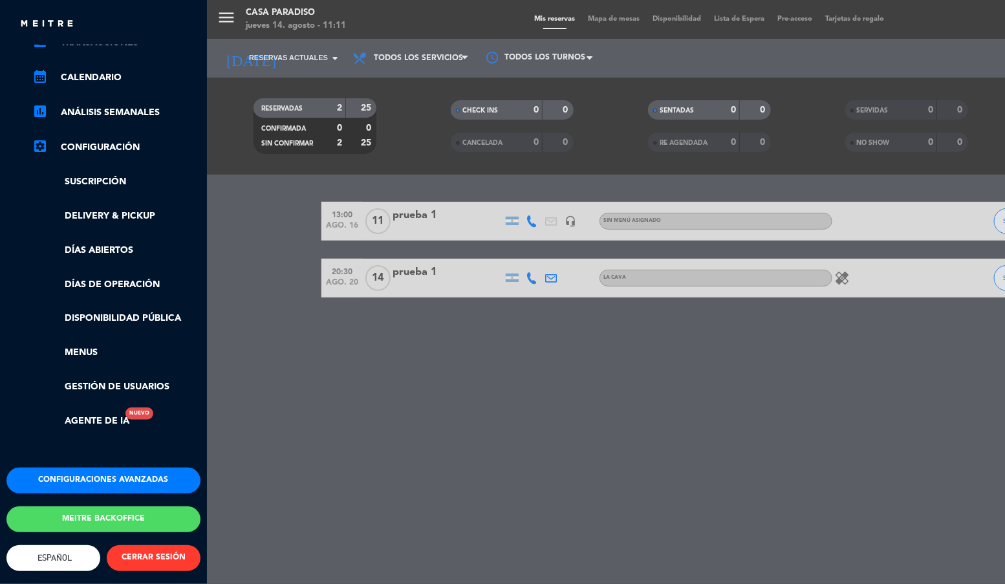
scroll to position [156, 0]
drag, startPoint x: 91, startPoint y: 514, endPoint x: 81, endPoint y: 338, distance: 176.1
click at [91, 514] on button "Meitre backoffice" at bounding box center [103, 519] width 194 height 26
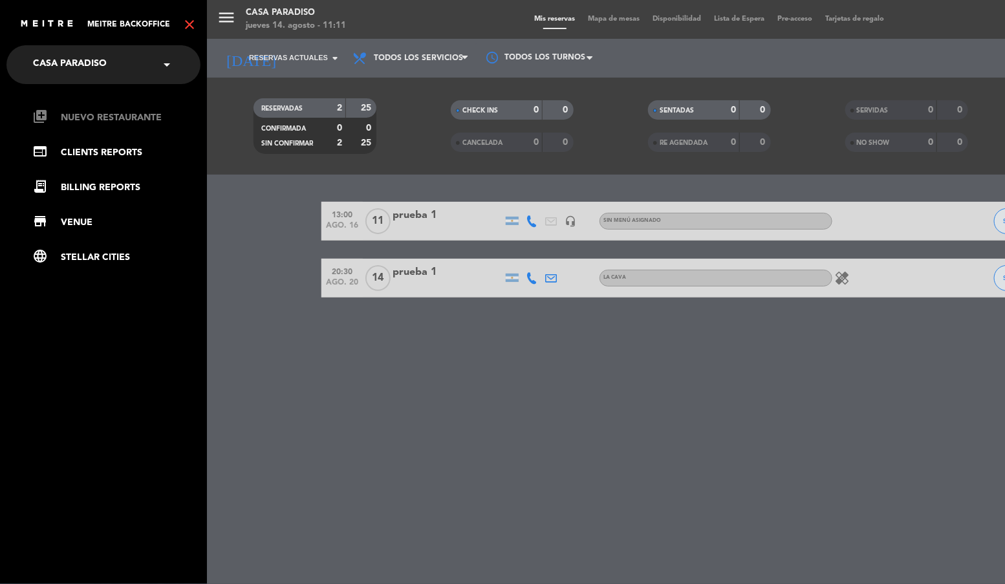
click at [83, 124] on link "library_add Nuevo Restaurante" at bounding box center [116, 118] width 168 height 16
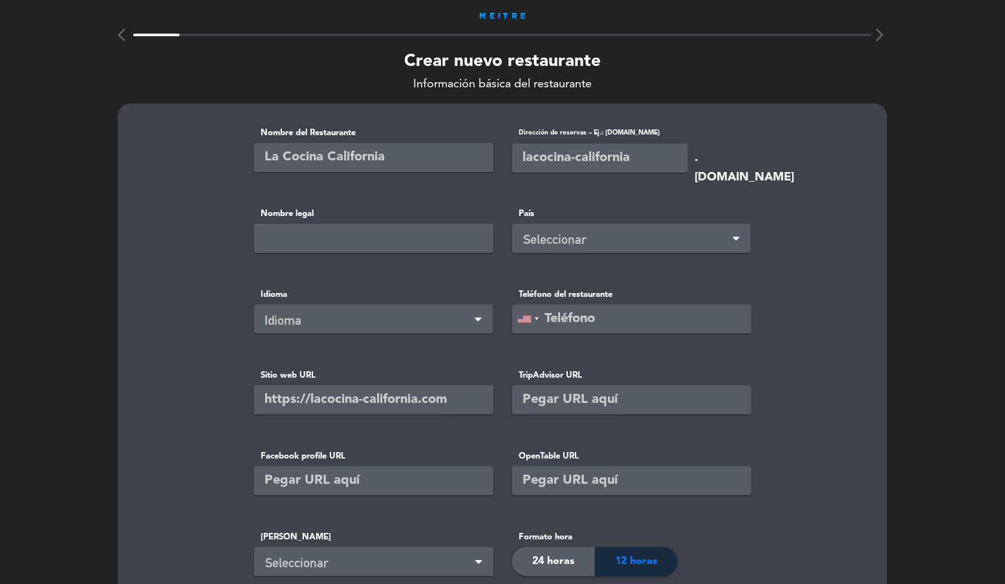
click at [289, 154] on input "text" at bounding box center [373, 157] width 239 height 29
type input "Cava by Vin"
